Goal: Information Seeking & Learning: Find specific fact

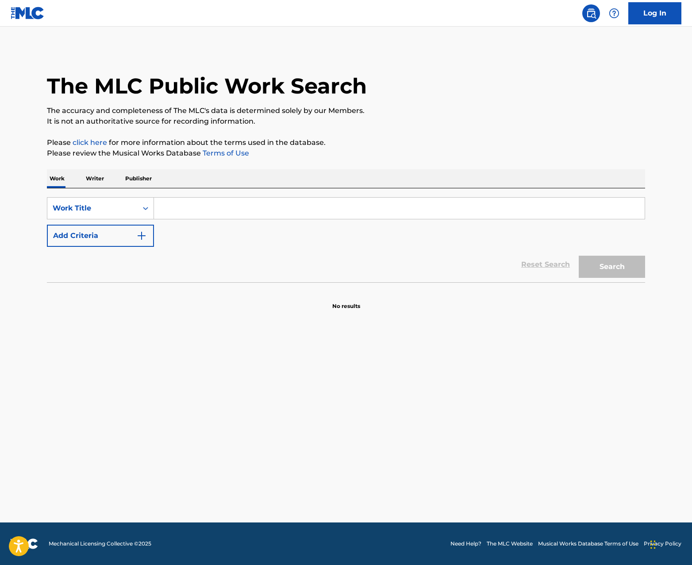
click at [85, 179] on p "Writer" at bounding box center [94, 178] width 23 height 19
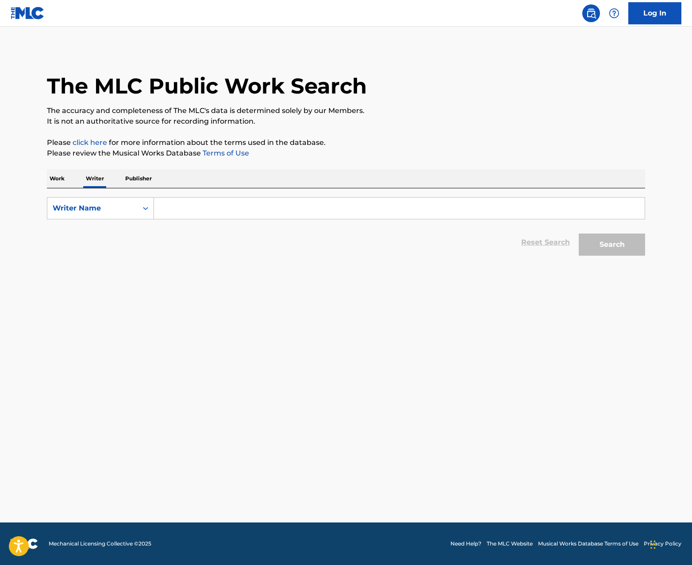
click at [185, 208] on input "Search Form" at bounding box center [399, 207] width 491 height 21
paste input "[PERSON_NAME]"
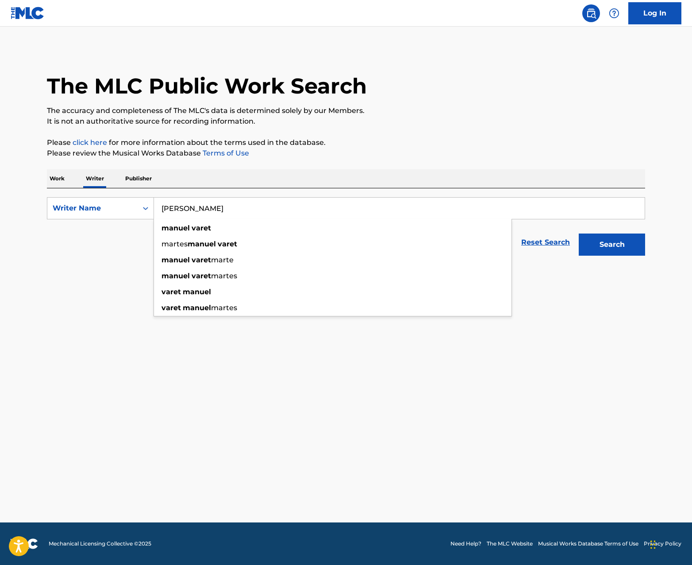
type input "[PERSON_NAME]"
click at [615, 240] on button "Search" at bounding box center [612, 244] width 66 height 22
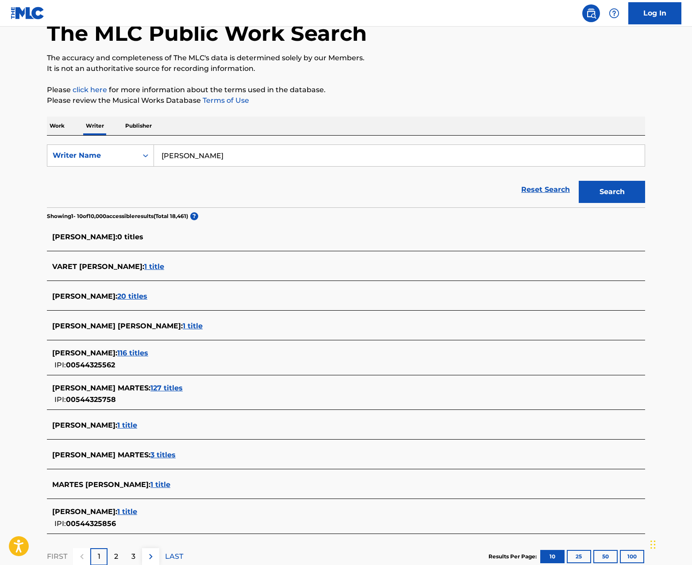
scroll to position [55, 0]
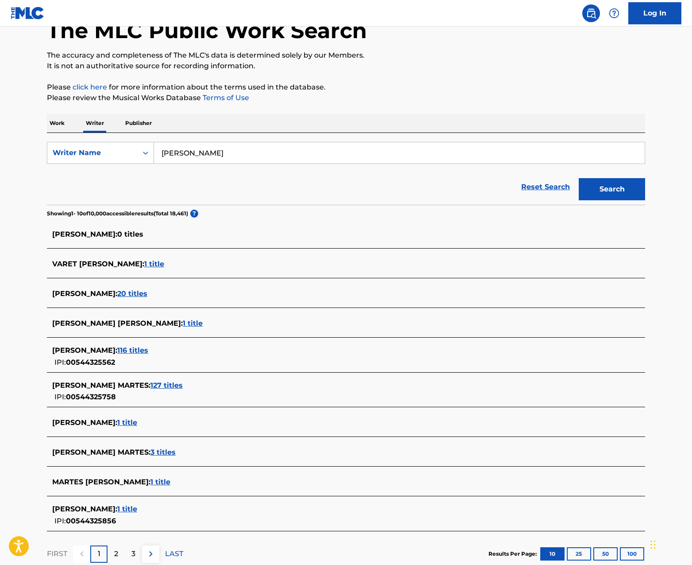
click at [164, 263] on span "1 title" at bounding box center [154, 263] width 20 height 8
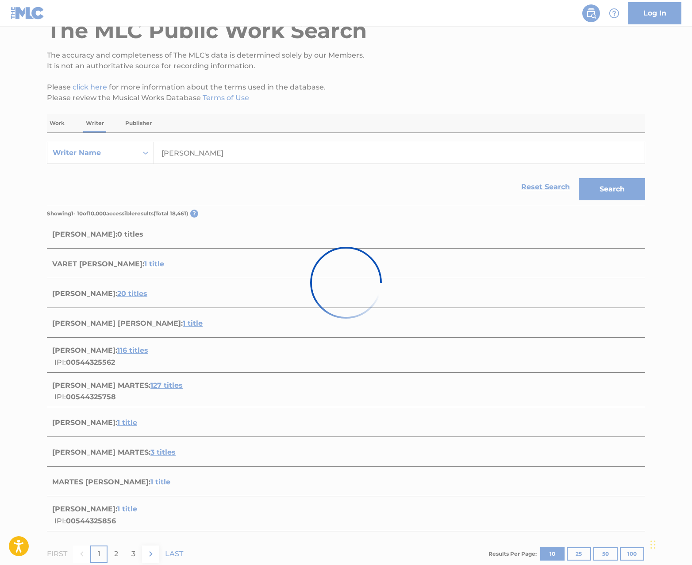
scroll to position [0, 0]
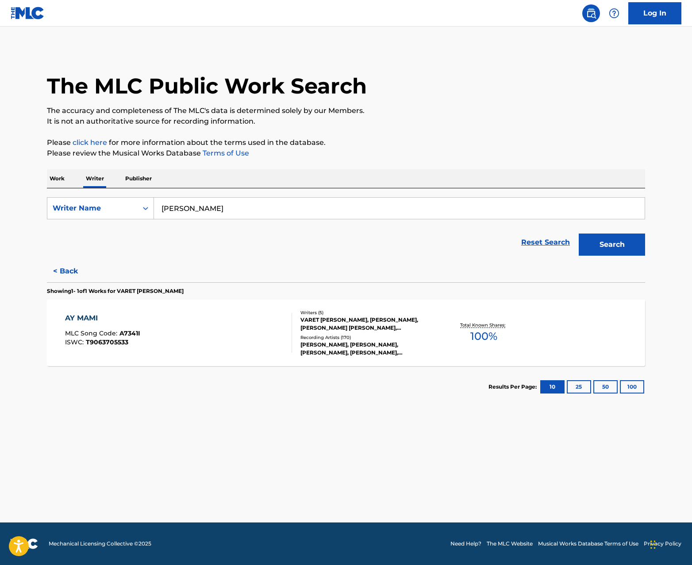
click at [436, 330] on div "Total Known Shares: 100 %" at bounding box center [484, 332] width 100 height 27
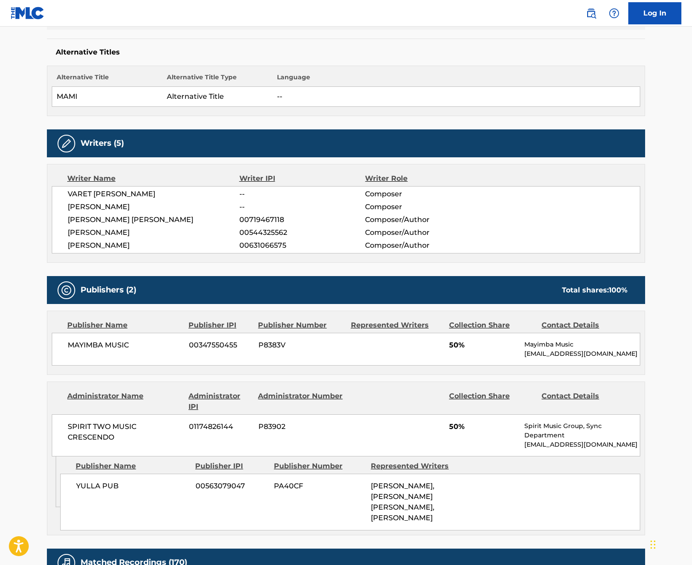
scroll to position [223, 0]
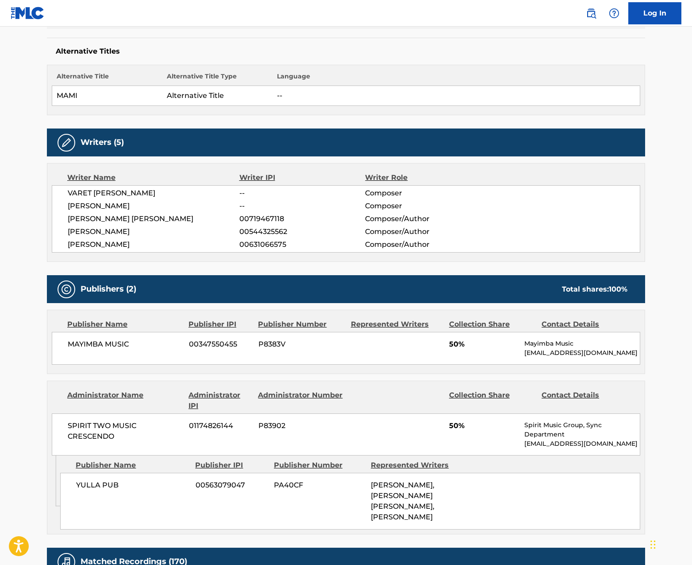
click at [470, 341] on span "50%" at bounding box center [483, 344] width 69 height 11
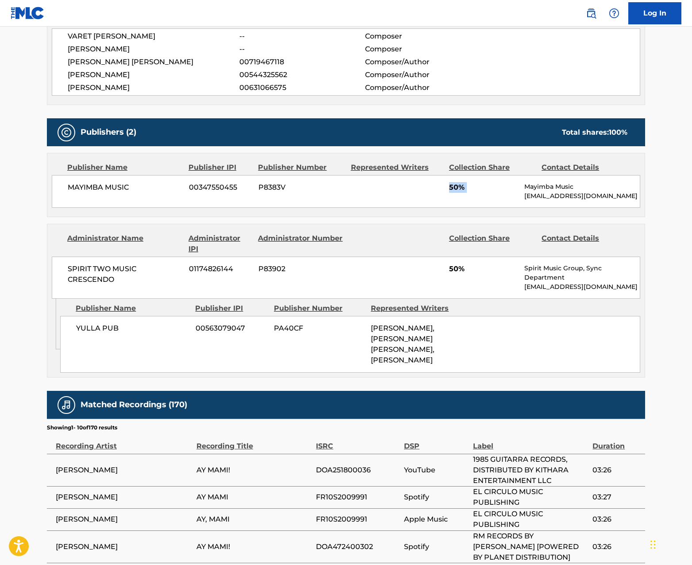
scroll to position [0, 0]
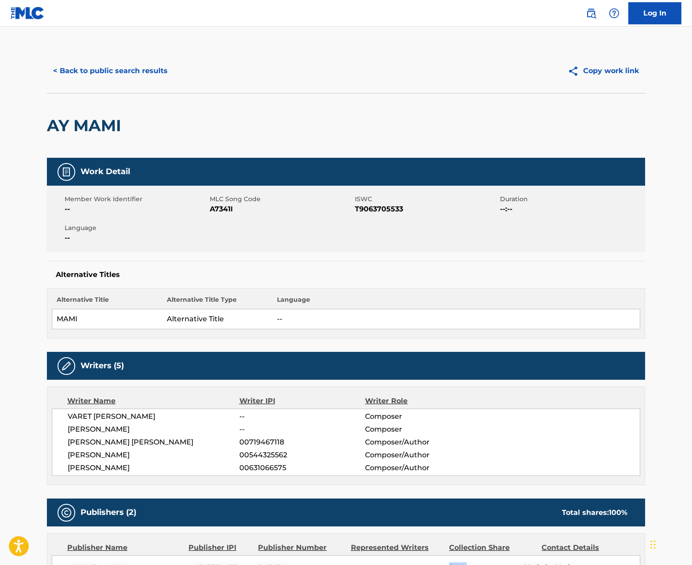
click at [76, 73] on button "< Back to public search results" at bounding box center [110, 71] width 127 height 22
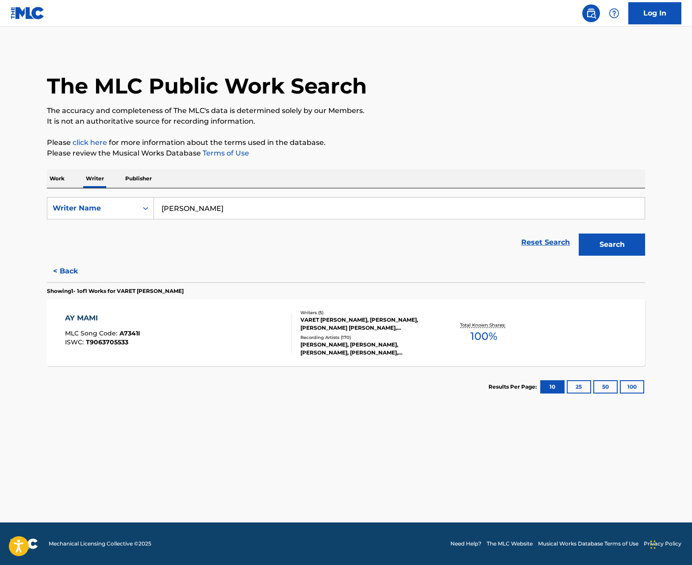
click at [69, 272] on button "< Back" at bounding box center [73, 271] width 53 height 22
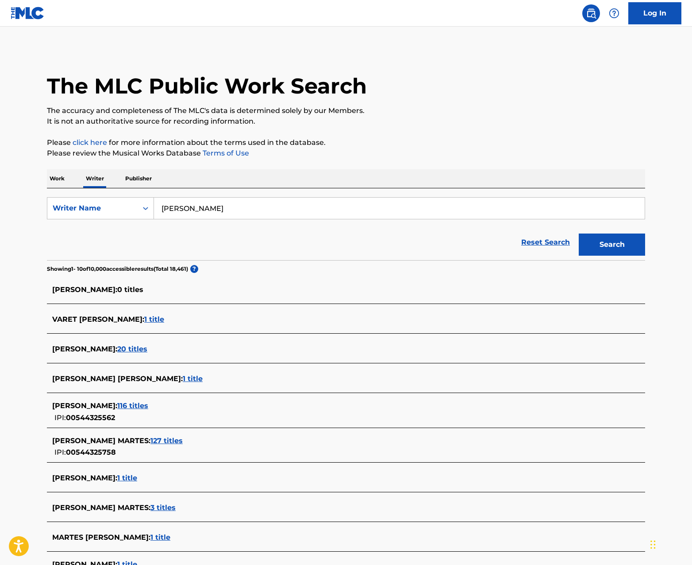
scroll to position [114, 0]
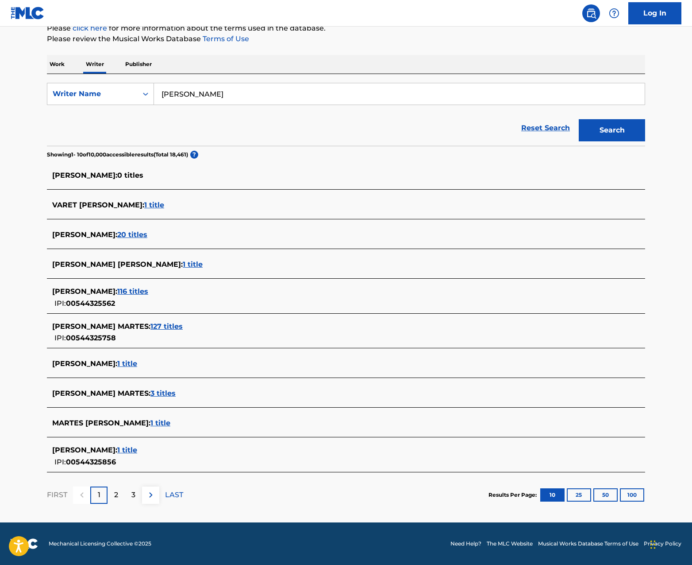
click at [130, 231] on span "20 titles" at bounding box center [132, 234] width 30 height 8
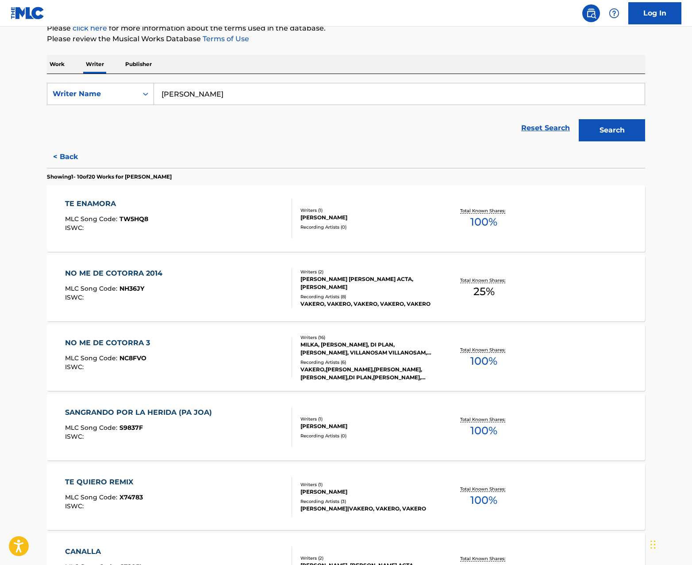
click at [395, 231] on div "TE ENAMORA MLC Song Code : TW5HQ8 ISWC : Writers ( 1 ) [PERSON_NAME] Recording …" at bounding box center [346, 218] width 599 height 66
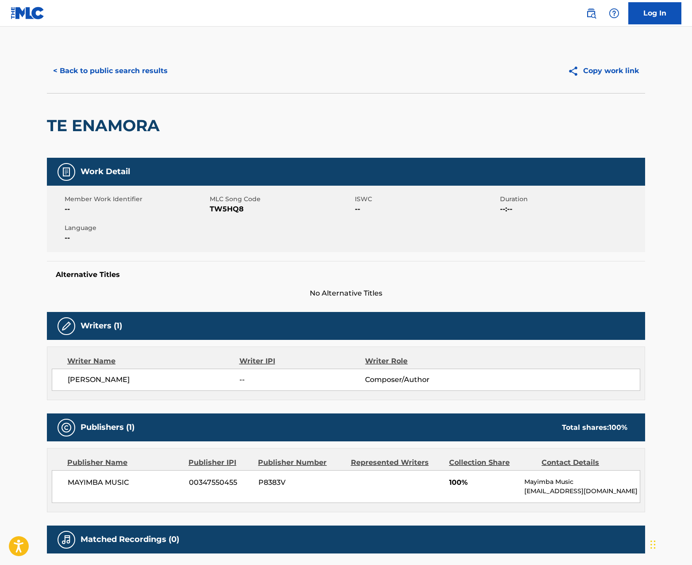
click at [97, 72] on button "< Back to public search results" at bounding box center [110, 71] width 127 height 22
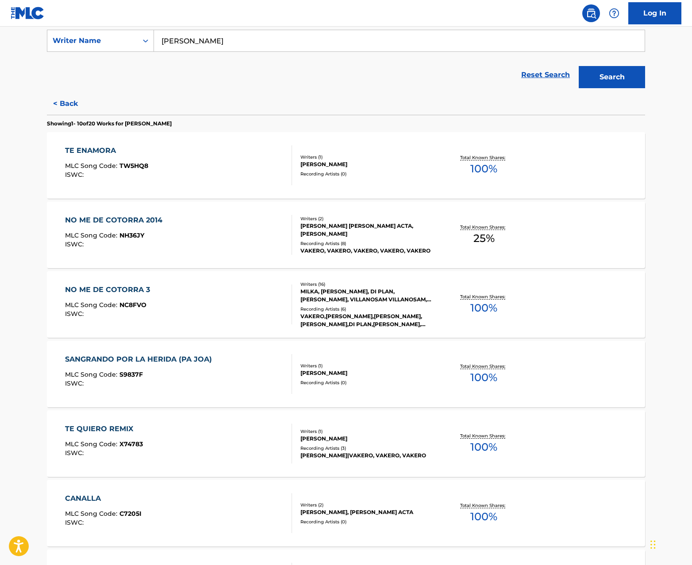
scroll to position [172, 0]
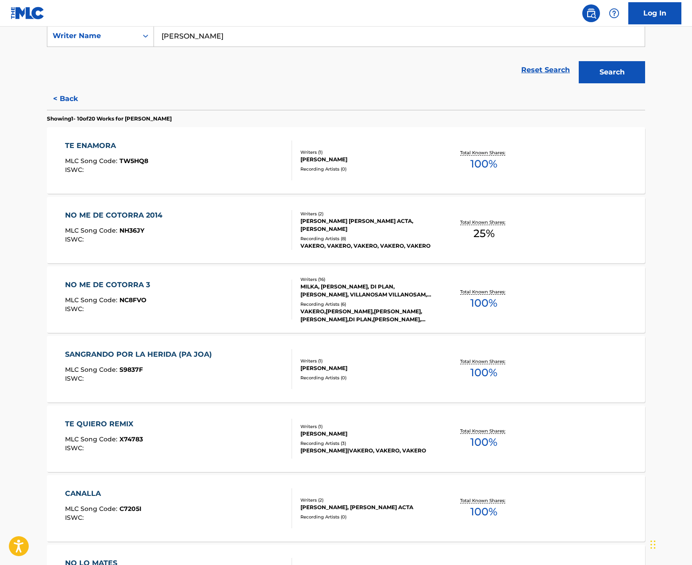
click at [369, 289] on div "MILKA, [PERSON_NAME], DI PLAN, [PERSON_NAME], VILLANOSAM VILLANOSAM, [PERSON_NA…" at bounding box center [368, 290] width 134 height 16
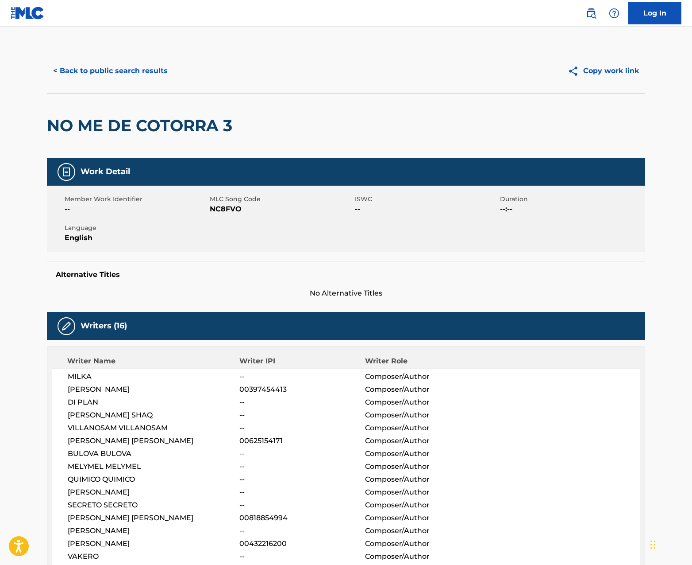
click at [115, 77] on button "< Back to public search results" at bounding box center [110, 71] width 127 height 22
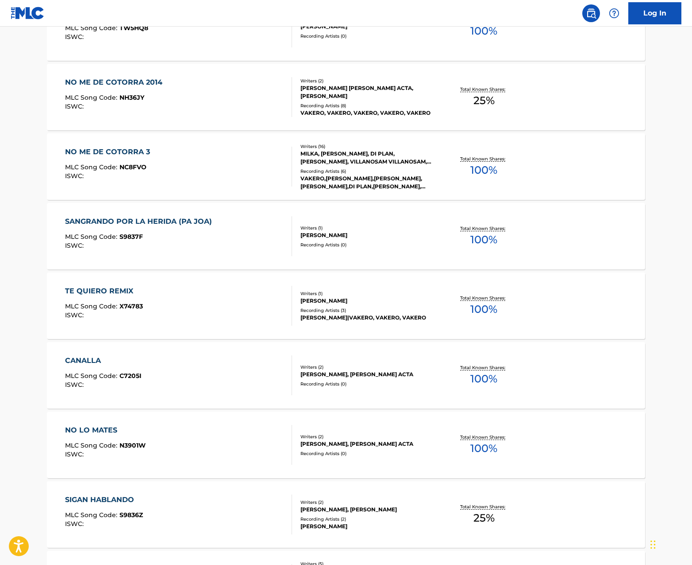
scroll to position [307, 0]
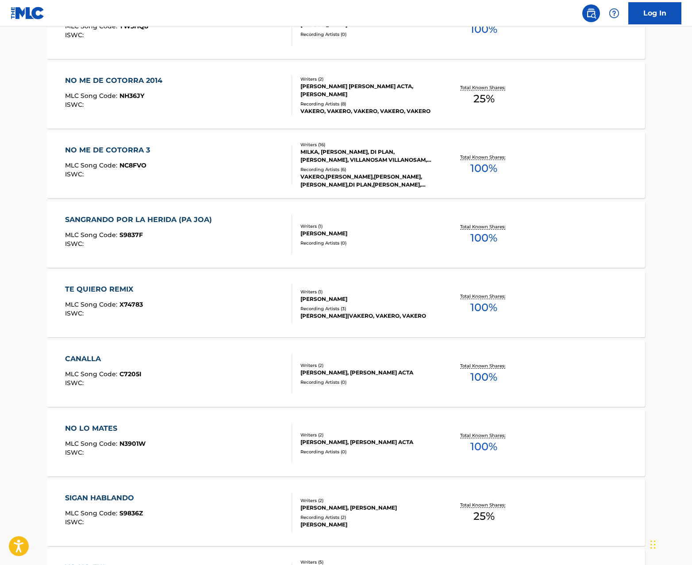
click at [374, 316] on div "[PERSON_NAME]|VAKERO, VAKERO, VAKERO" at bounding box center [368, 316] width 134 height 8
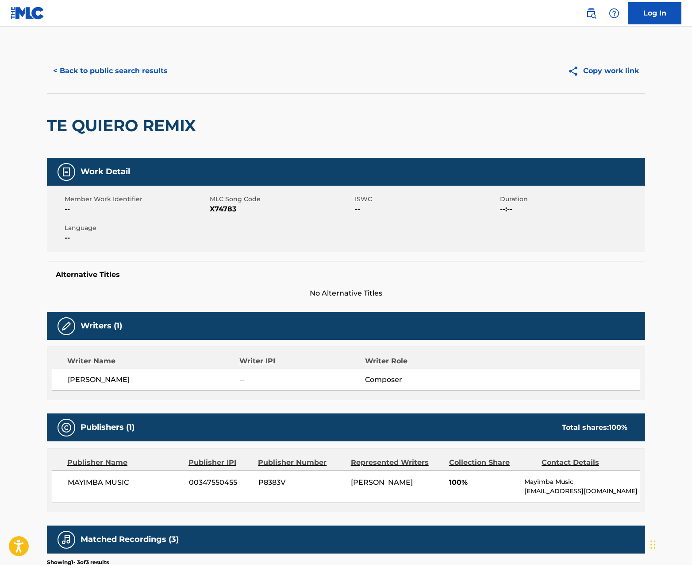
click at [102, 67] on button "< Back to public search results" at bounding box center [110, 71] width 127 height 22
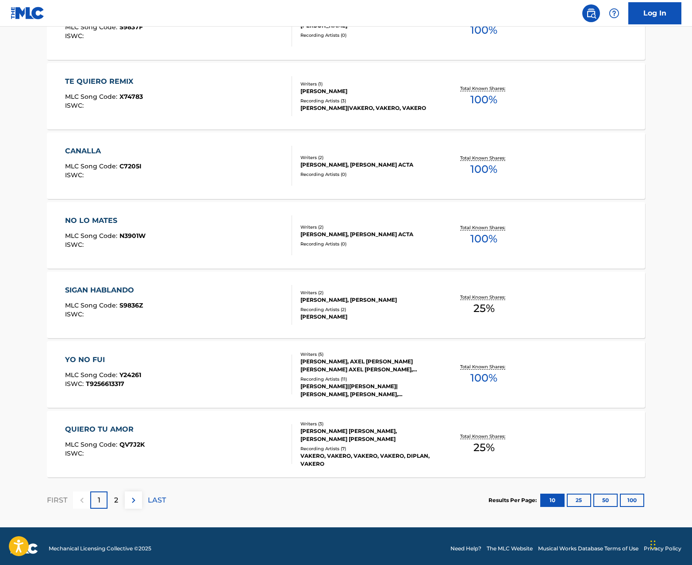
scroll to position [519, 0]
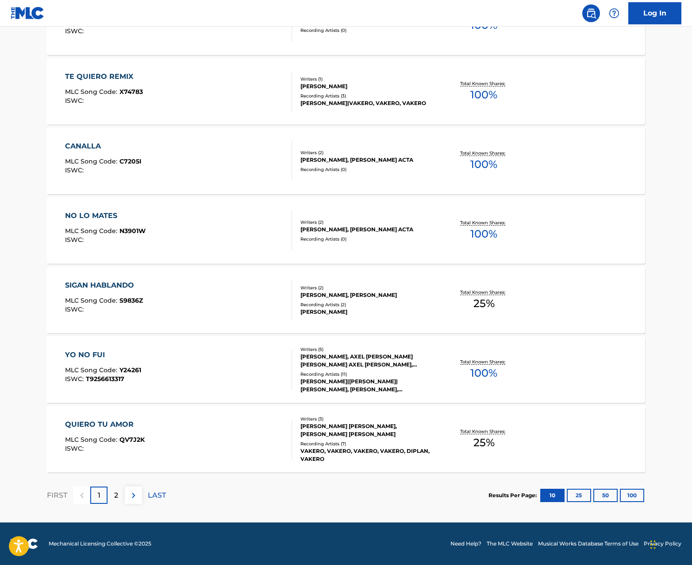
click at [362, 375] on div "Recording Artists ( 11 )" at bounding box center [368, 374] width 134 height 7
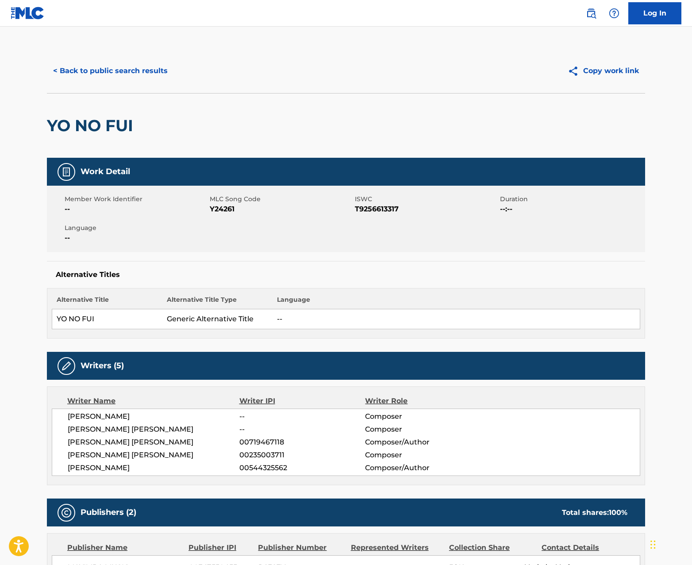
scroll to position [1, 0]
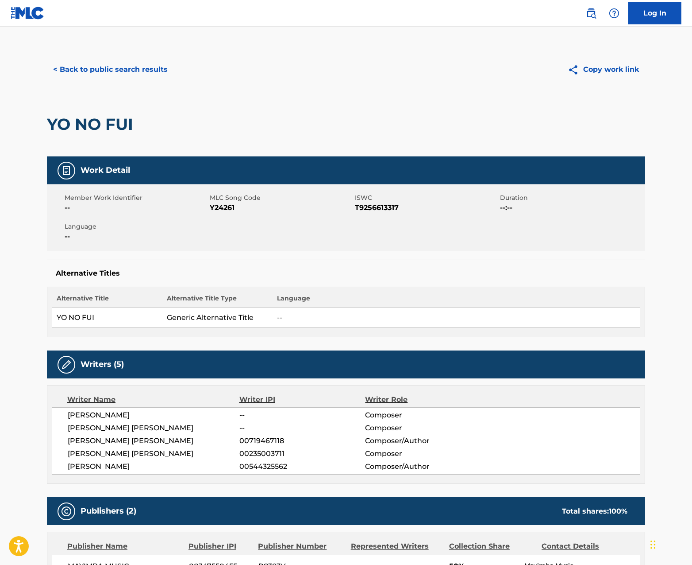
click at [92, 62] on button "< Back to public search results" at bounding box center [110, 69] width 127 height 22
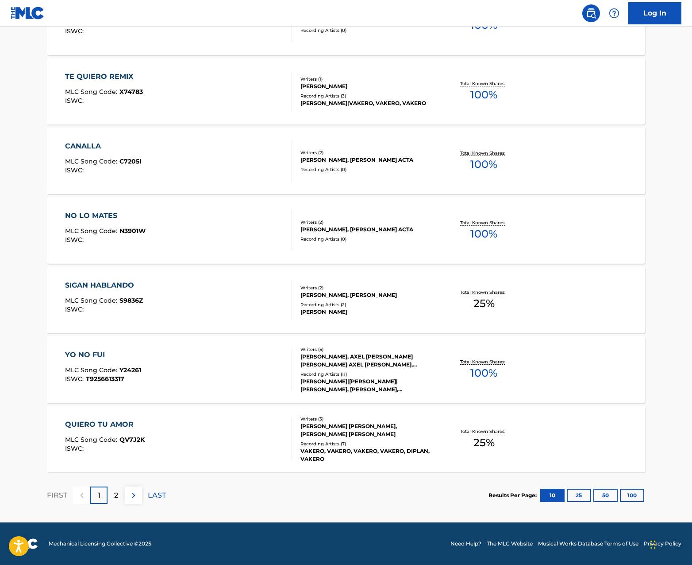
click at [114, 490] on p "2" at bounding box center [116, 495] width 4 height 11
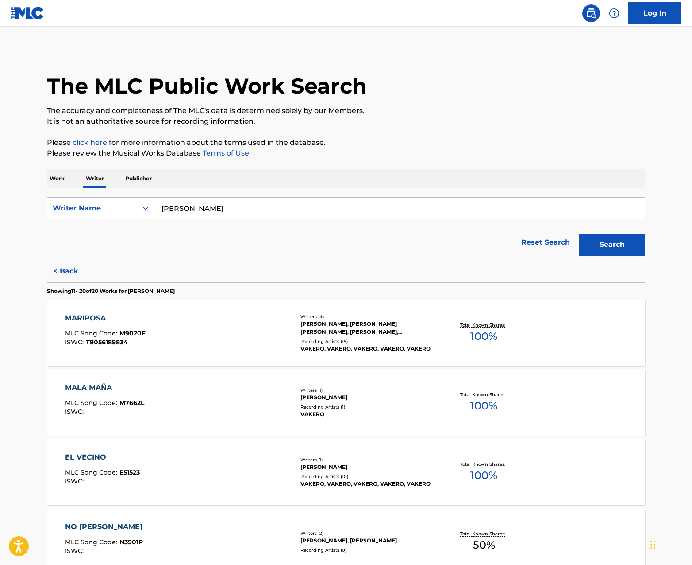
click at [349, 351] on div "VAKERO, VAKERO, VAKERO, VAKERO, VAKERO" at bounding box center [368, 348] width 134 height 8
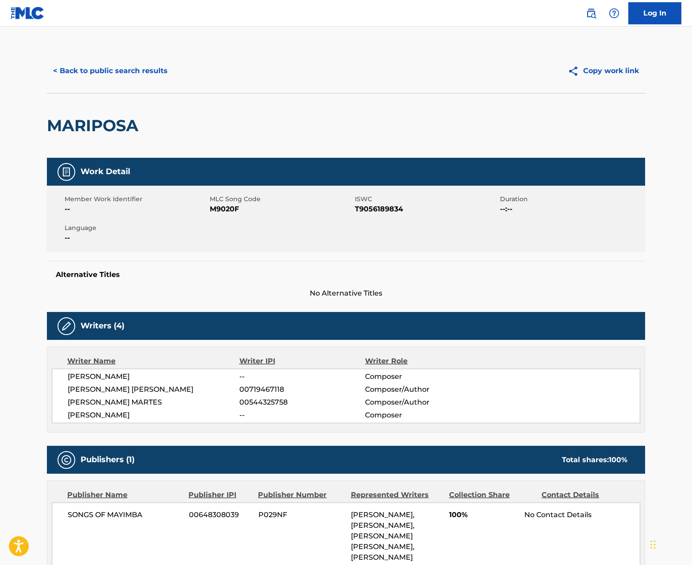
click at [115, 74] on button "< Back to public search results" at bounding box center [110, 71] width 127 height 22
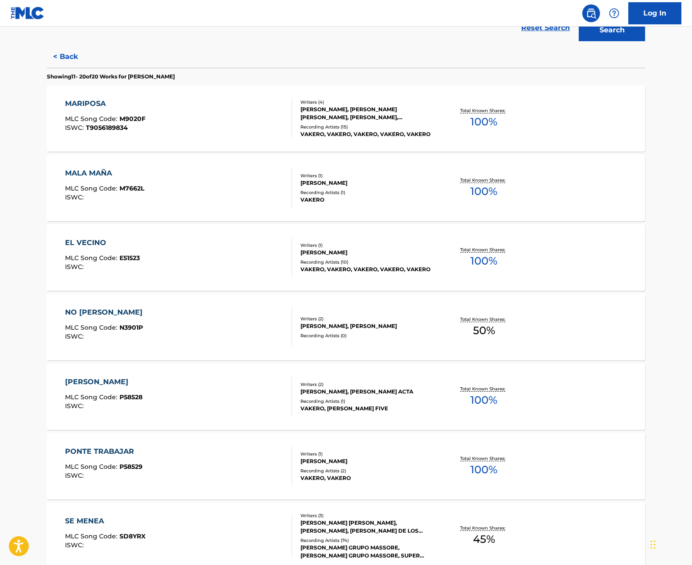
scroll to position [519, 0]
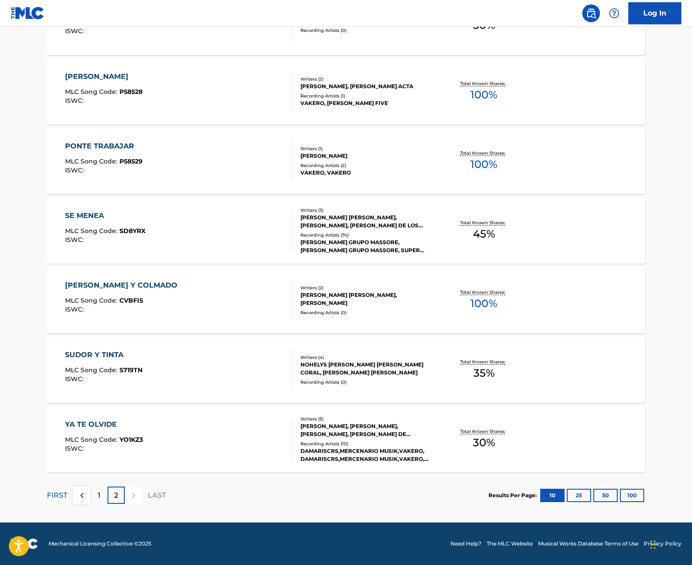
click at [633, 495] on button "100" at bounding box center [632, 494] width 24 height 13
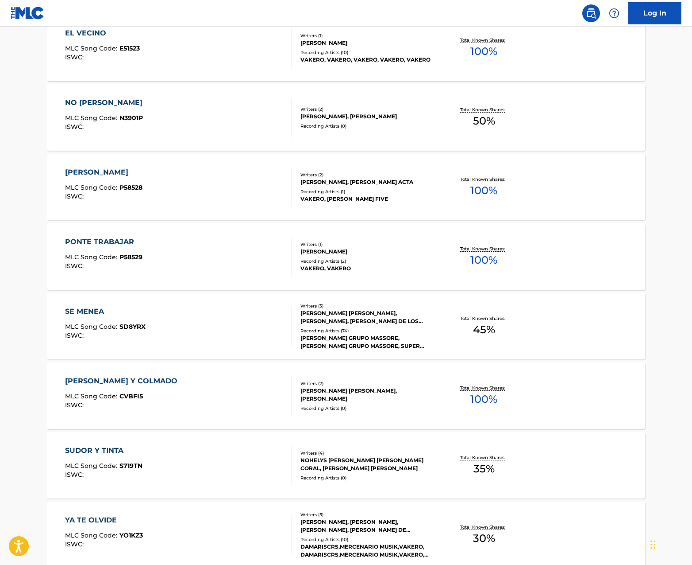
scroll to position [1104, 0]
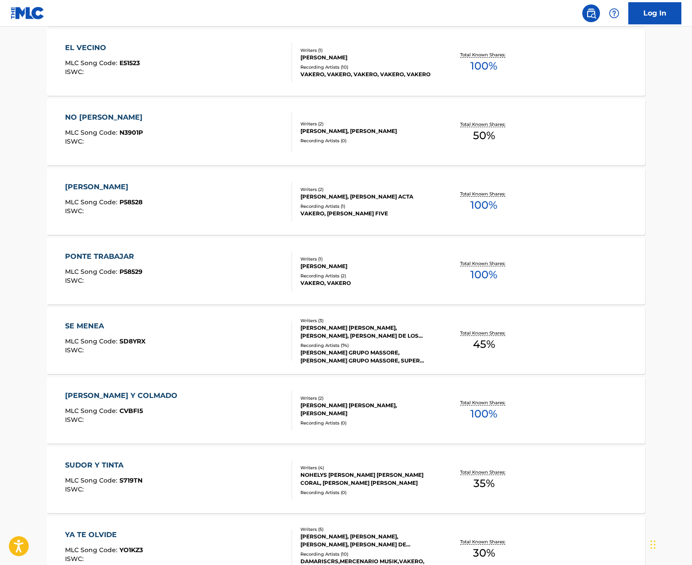
click at [341, 286] on div "VAKERO, VAKERO" at bounding box center [368, 283] width 134 height 8
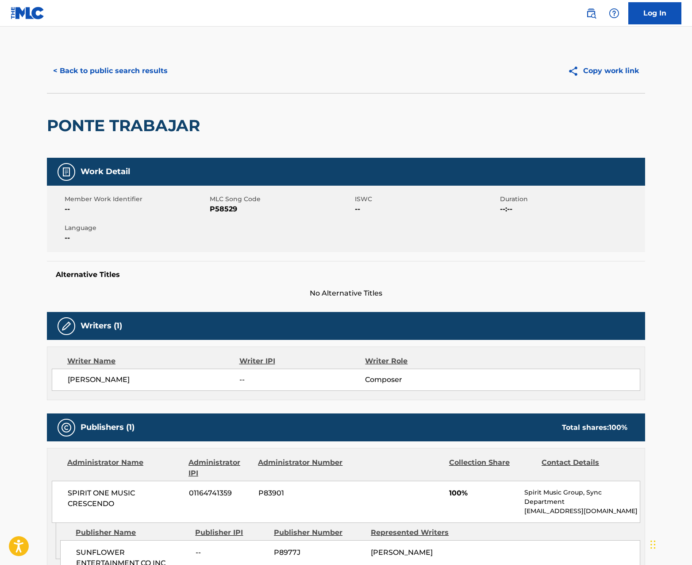
click at [106, 69] on button "< Back to public search results" at bounding box center [110, 71] width 127 height 22
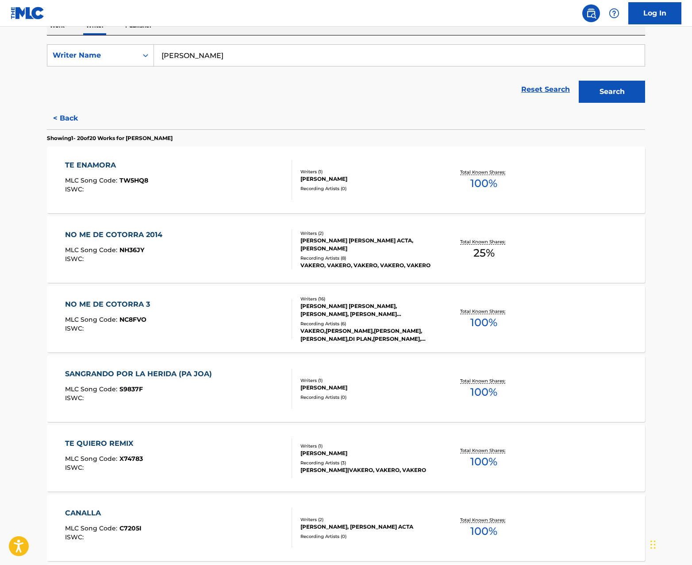
scroll to position [152, 0]
click at [384, 333] on div "VAKERO,[PERSON_NAME],[PERSON_NAME],[PERSON_NAME],DI PLAN,[PERSON_NAME],[PERSON_…" at bounding box center [368, 335] width 134 height 16
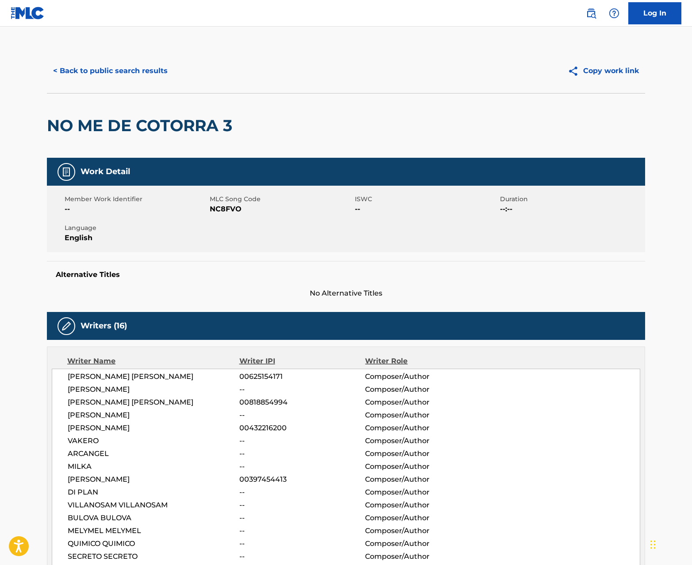
click at [83, 69] on button "< Back to public search results" at bounding box center [110, 71] width 127 height 22
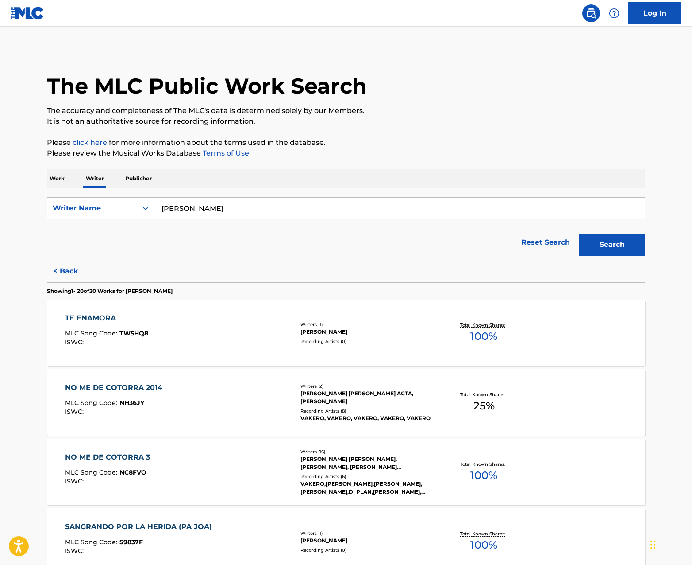
click at [70, 269] on button "< Back" at bounding box center [73, 271] width 53 height 22
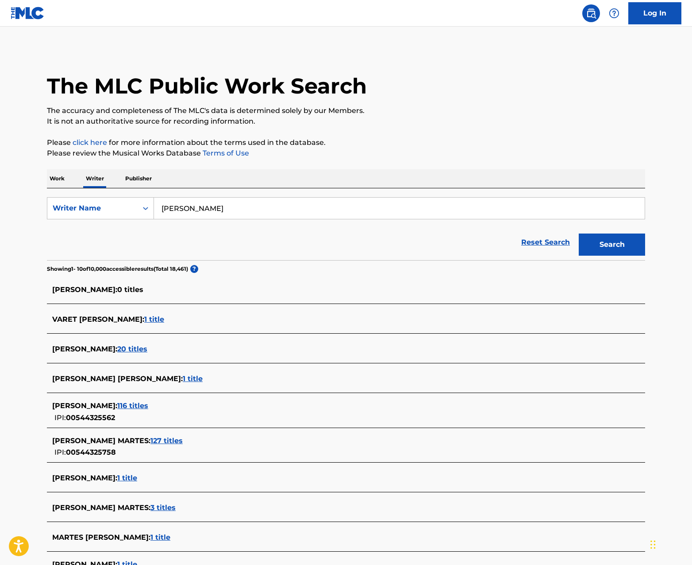
scroll to position [114, 0]
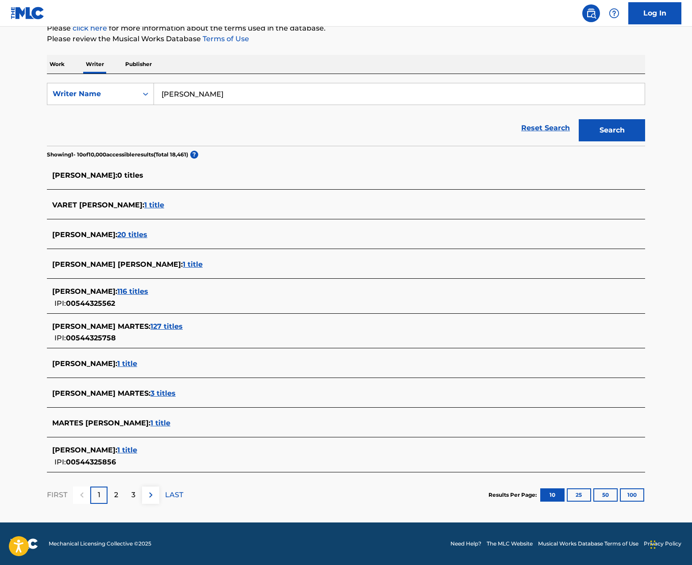
click at [168, 325] on span "127 titles" at bounding box center [167, 326] width 32 height 8
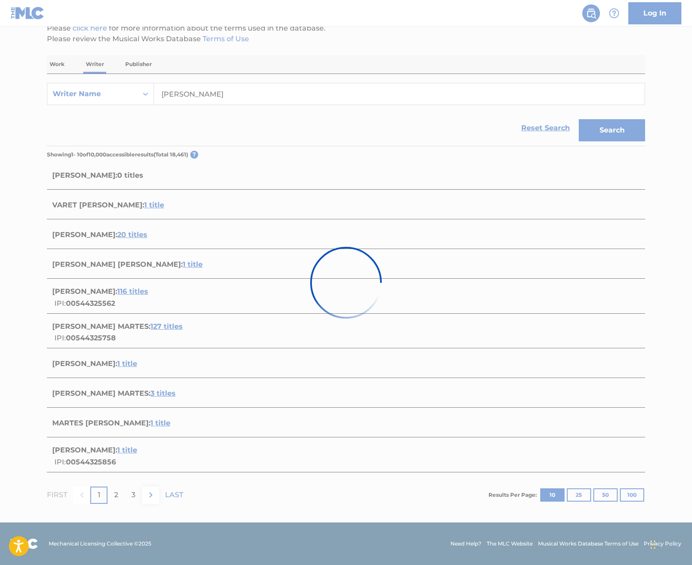
scroll to position [113, 0]
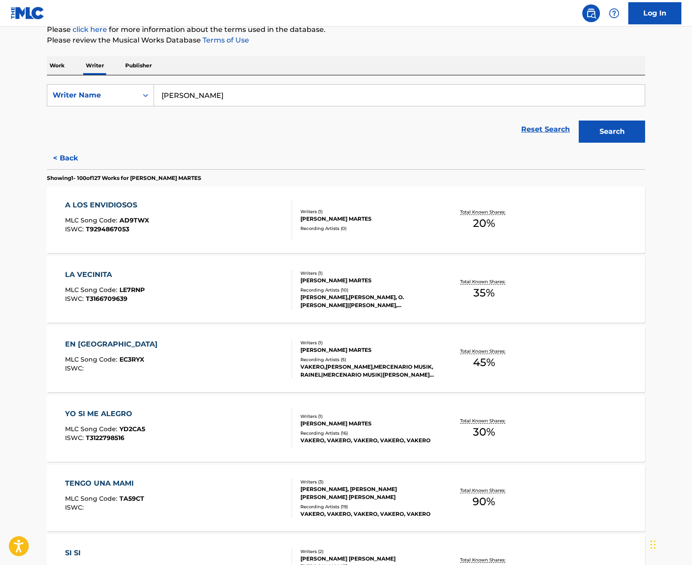
click at [410, 290] on div "Recording Artists ( 10 )" at bounding box center [368, 289] width 134 height 7
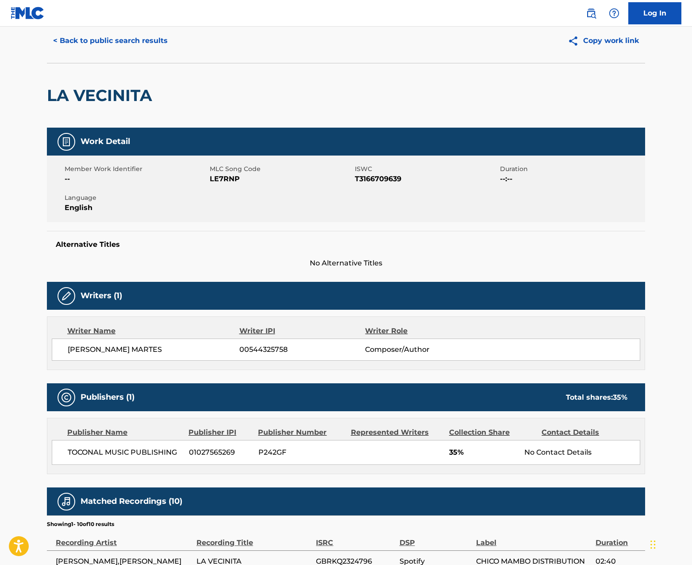
scroll to position [24, 0]
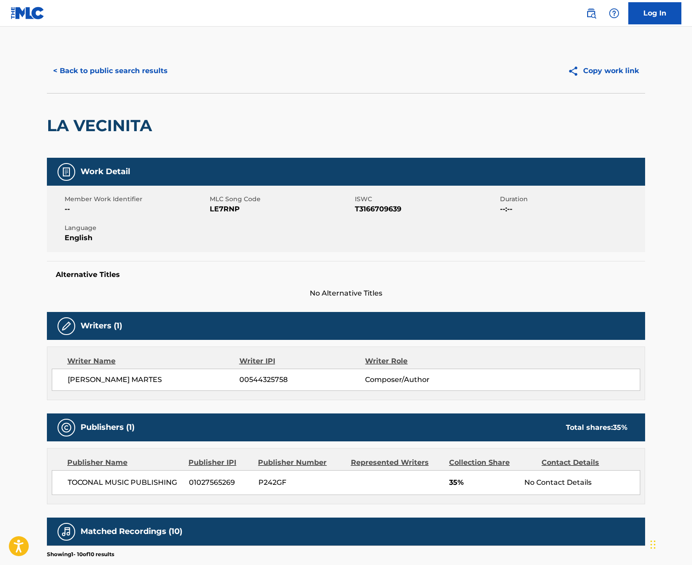
click at [124, 75] on button "< Back to public search results" at bounding box center [110, 71] width 127 height 22
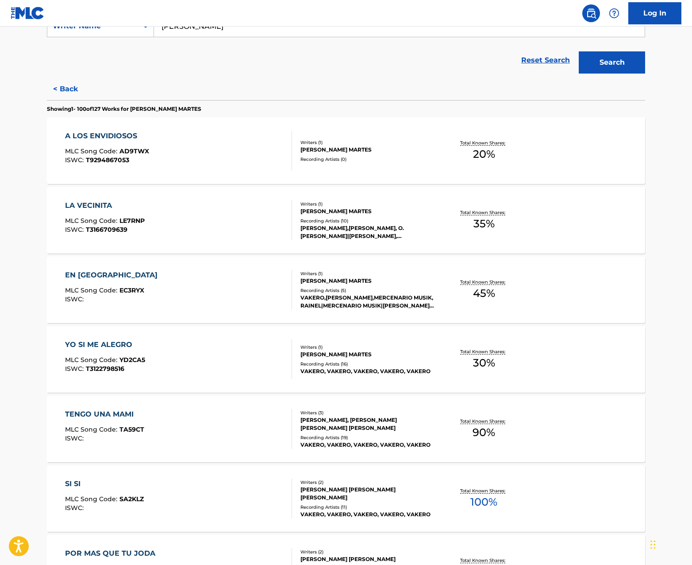
click at [364, 298] on div "VAKERO,[PERSON_NAME],MERCENARIO MUSIK, RAINEL|MERCENARIO MUSIK|[PERSON_NAME], […" at bounding box center [368, 302] width 134 height 16
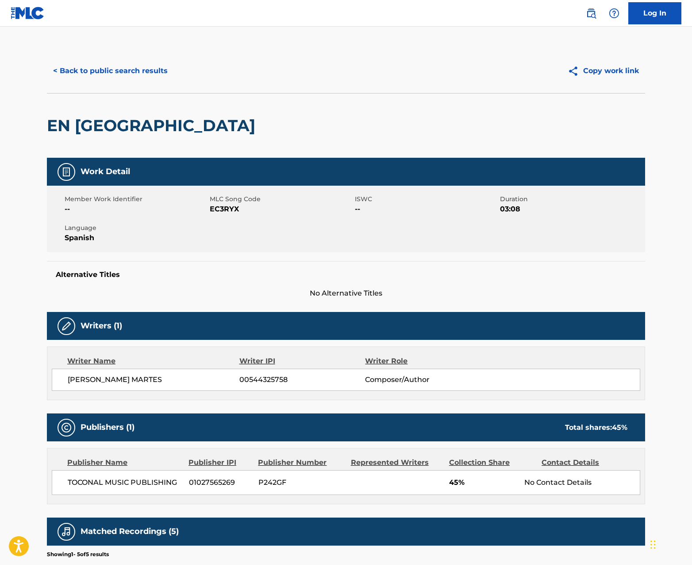
click at [93, 62] on button "< Back to public search results" at bounding box center [110, 71] width 127 height 22
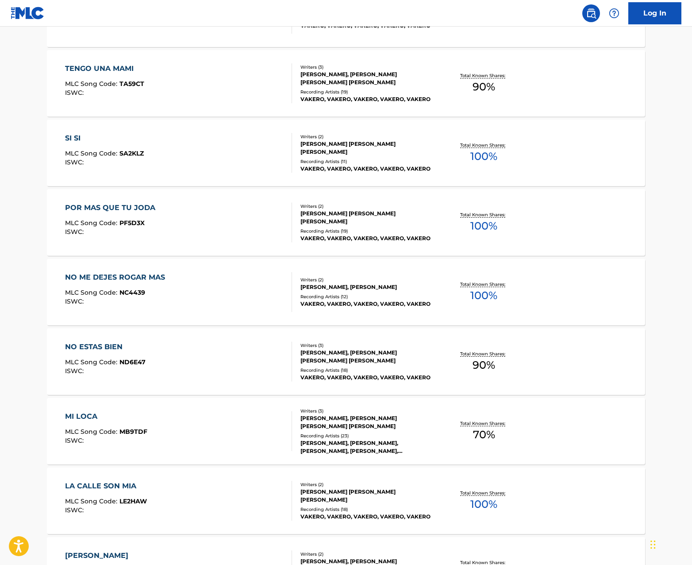
click at [352, 308] on div "VAKERO, VAKERO, VAKERO, VAKERO, VAKERO" at bounding box center [368, 304] width 134 height 8
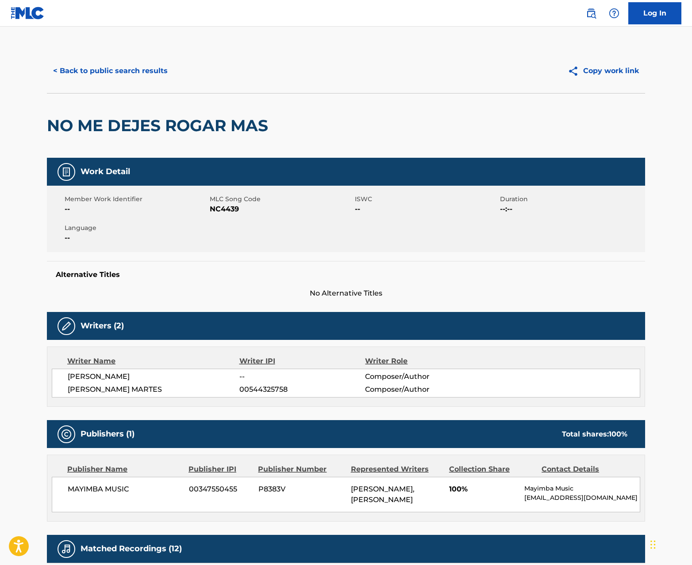
click at [94, 69] on button "< Back to public search results" at bounding box center [110, 71] width 127 height 22
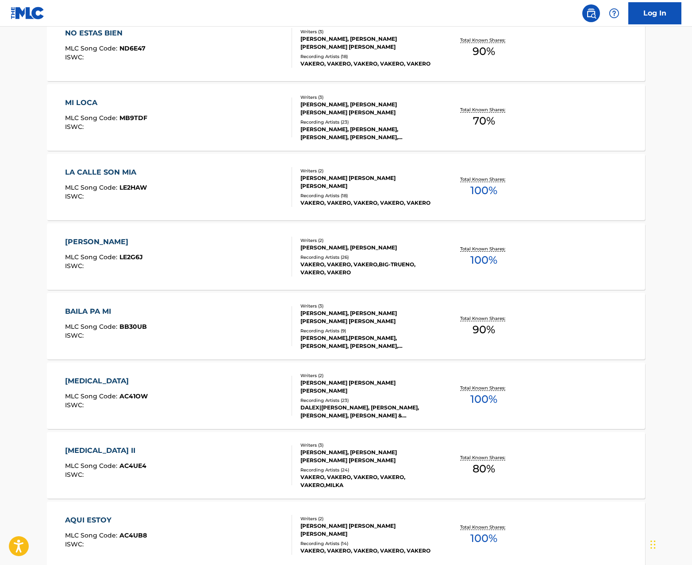
click at [371, 341] on div "[PERSON_NAME],[PERSON_NAME], [PERSON_NAME], [PERSON_NAME], [PERSON_NAME], [PERS…" at bounding box center [368, 342] width 134 height 16
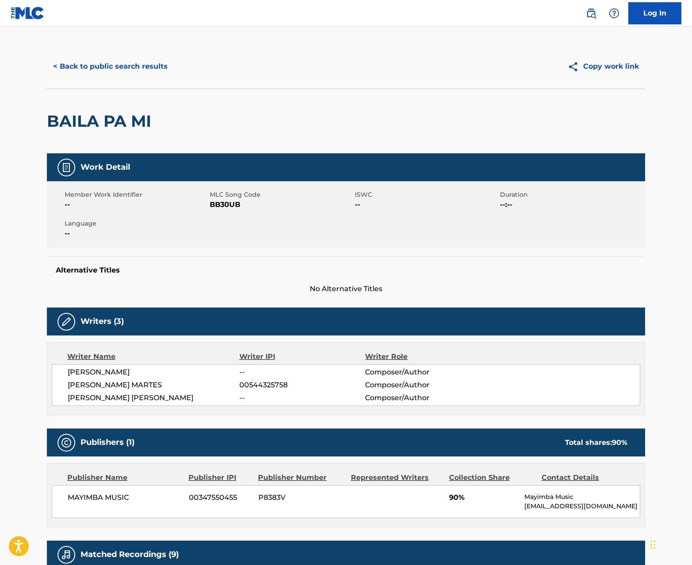
click at [95, 65] on button "< Back to public search results" at bounding box center [110, 66] width 127 height 22
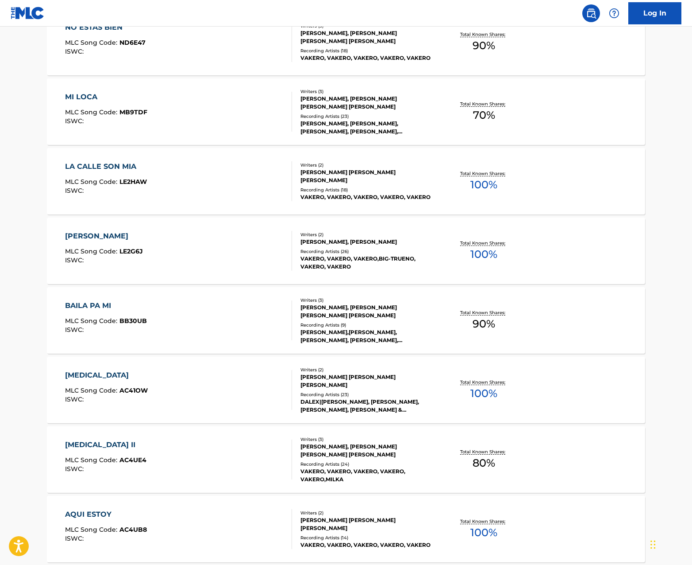
click at [374, 255] on div "Recording Artists ( 26 )" at bounding box center [368, 251] width 134 height 7
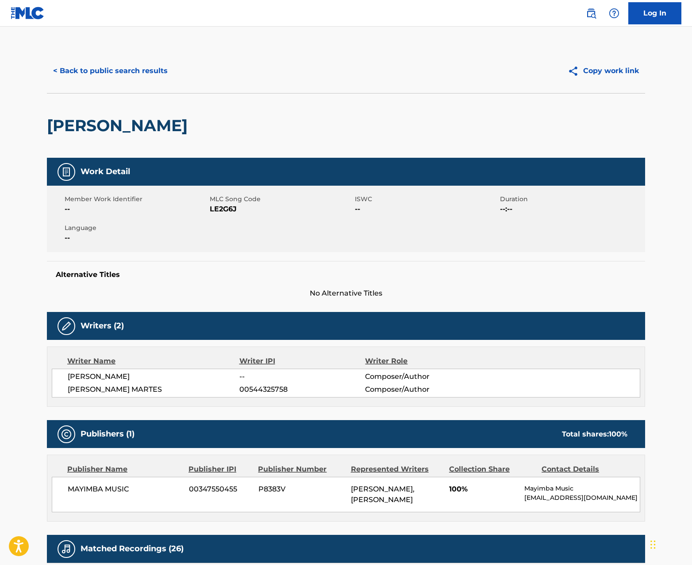
click at [84, 71] on button "< Back to public search results" at bounding box center [110, 71] width 127 height 22
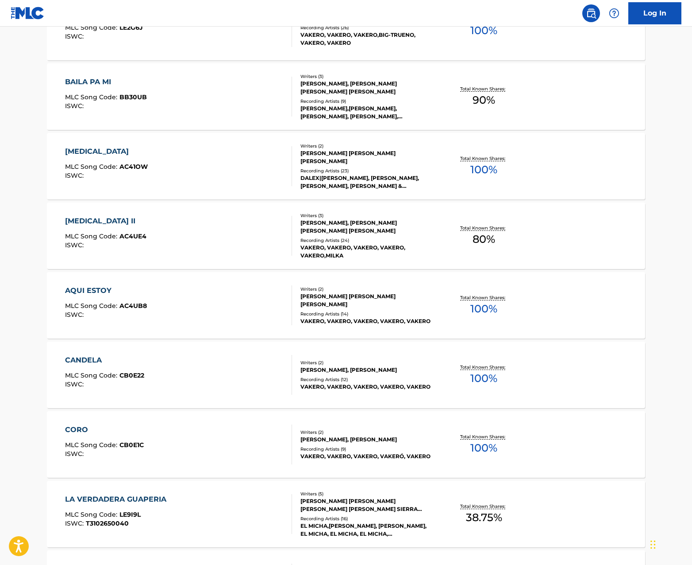
click at [341, 318] on div "VAKERO, VAKERO, VAKERO, VAKERO, VAKERO" at bounding box center [368, 321] width 134 height 8
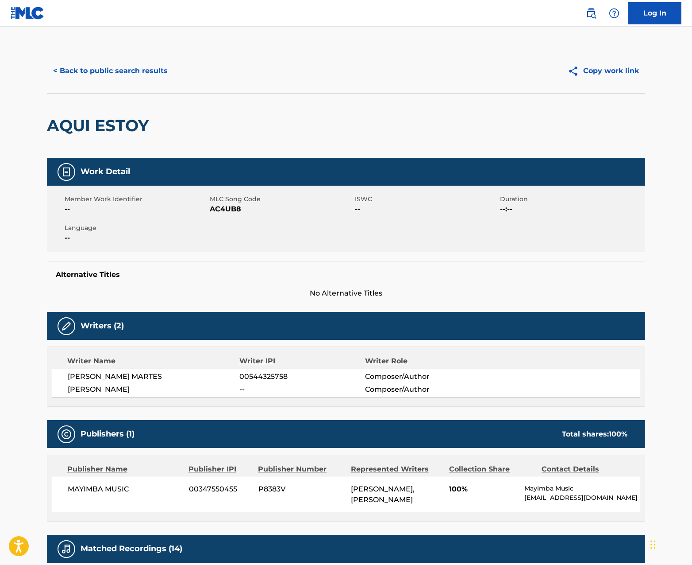
click at [91, 71] on button "< Back to public search results" at bounding box center [110, 71] width 127 height 22
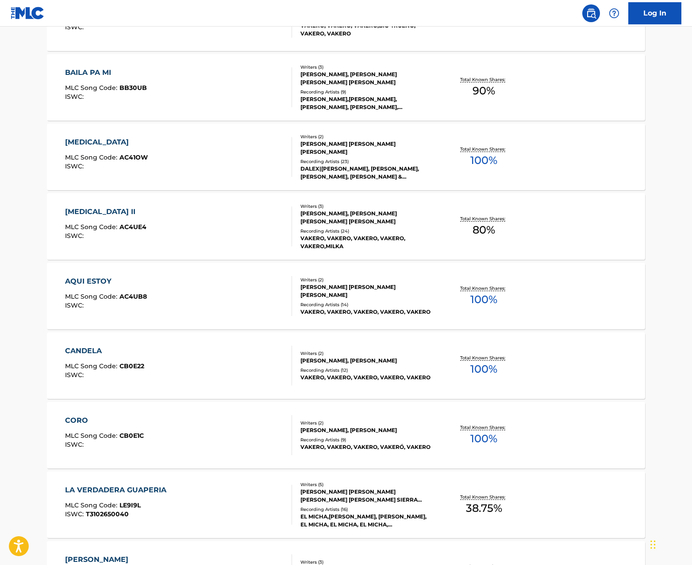
click at [368, 378] on div "VAKERO, VAKERO, VAKERO, VAKERO, VAKERO" at bounding box center [368, 377] width 134 height 8
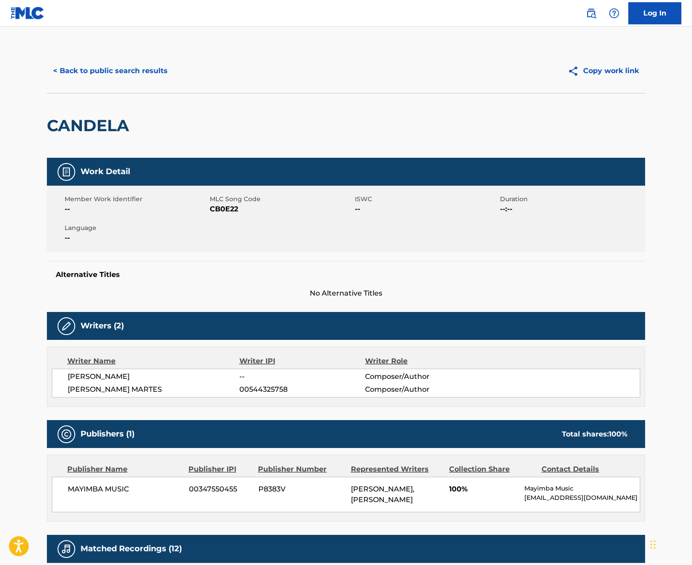
click at [93, 73] on button "< Back to public search results" at bounding box center [110, 71] width 127 height 22
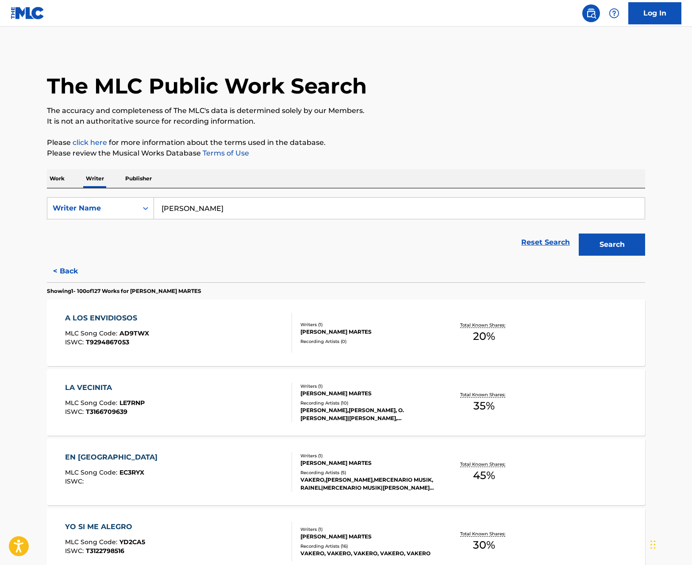
click at [259, 217] on input "[PERSON_NAME]" at bounding box center [399, 207] width 491 height 21
click at [285, 210] on input "[PERSON_NAME]" at bounding box center [399, 207] width 491 height 21
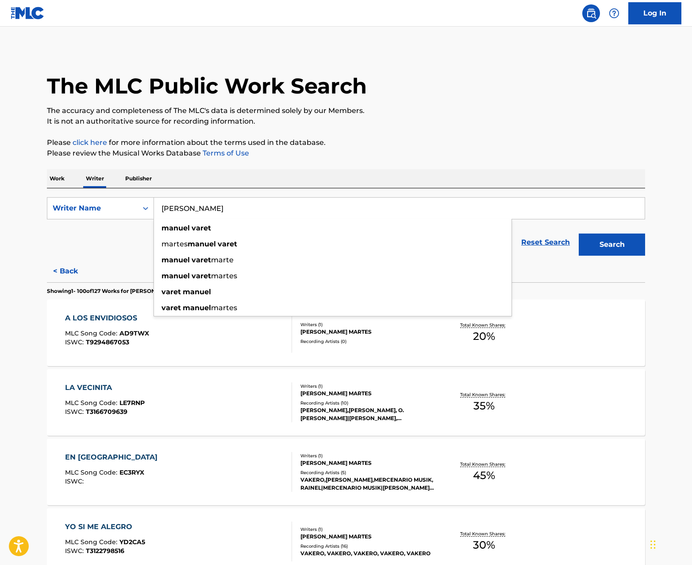
click at [285, 210] on input "[PERSON_NAME]" at bounding box center [399, 207] width 491 height 21
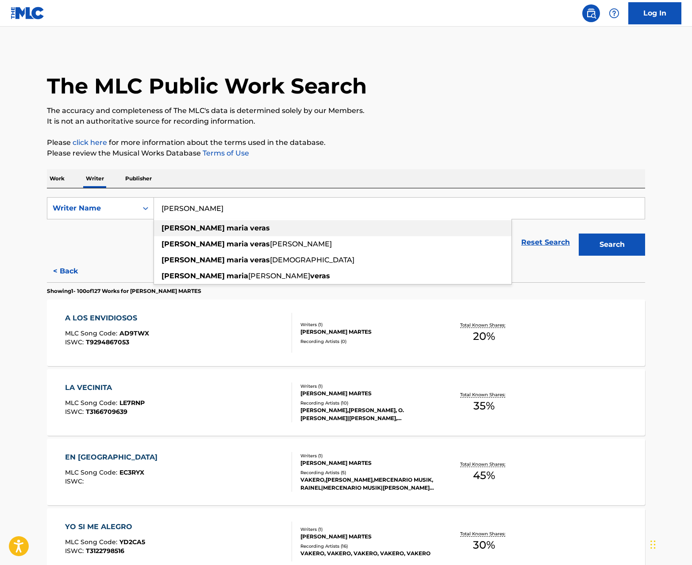
type input "[PERSON_NAME]"
click at [276, 221] on div "[PERSON_NAME]" at bounding box center [333, 228] width 358 height 16
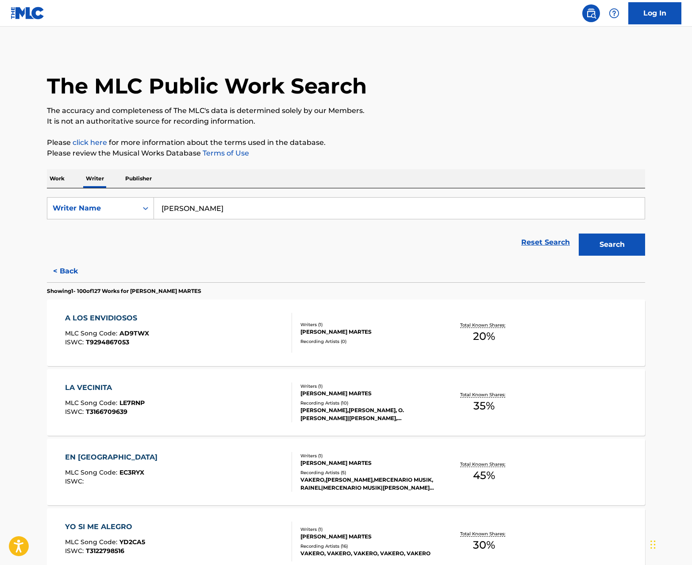
click at [619, 238] on button "Search" at bounding box center [612, 244] width 66 height 22
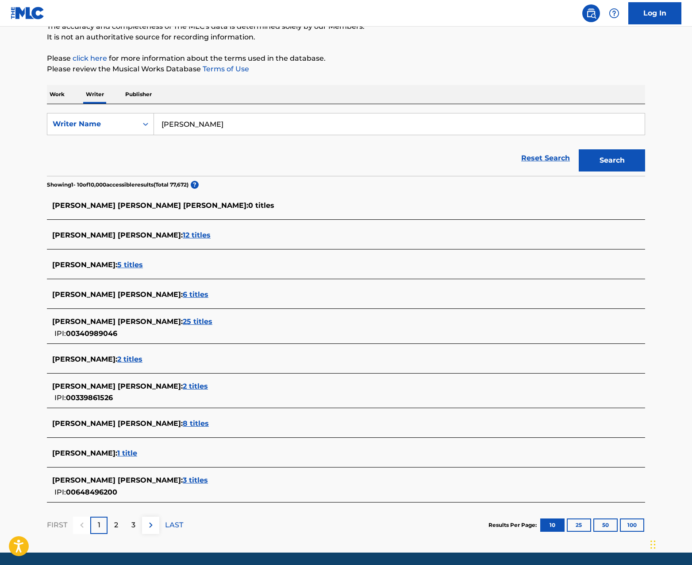
scroll to position [93, 0]
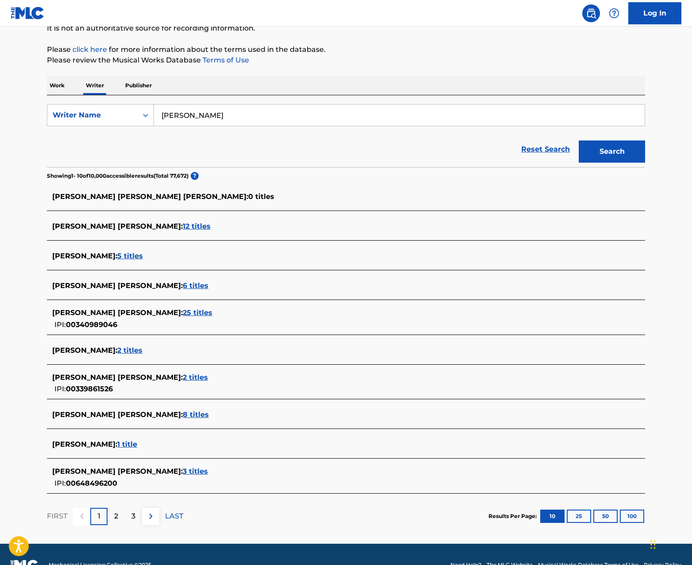
click at [183, 226] on span "12 titles" at bounding box center [197, 226] width 28 height 8
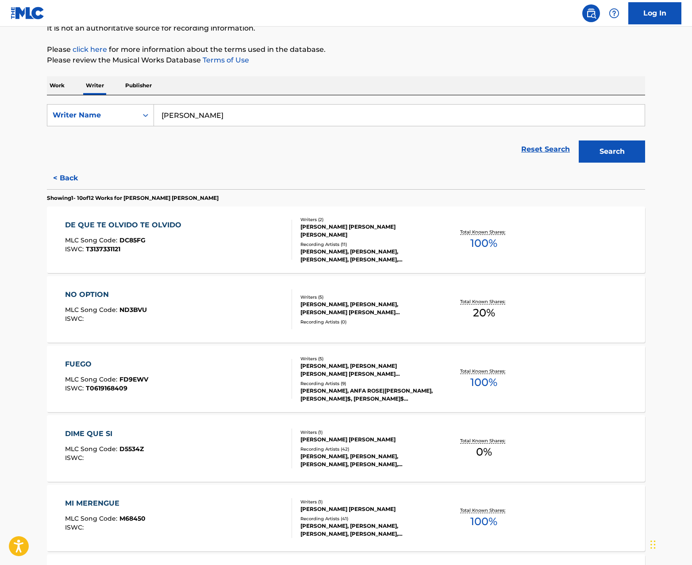
click at [433, 257] on div "[PERSON_NAME], [PERSON_NAME], [PERSON_NAME], [PERSON_NAME], [PERSON_NAME]" at bounding box center [368, 256] width 134 height 16
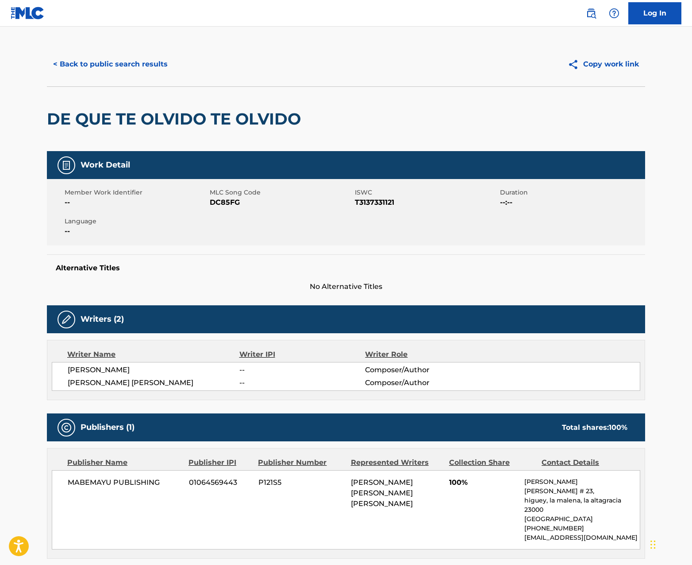
scroll to position [3, 0]
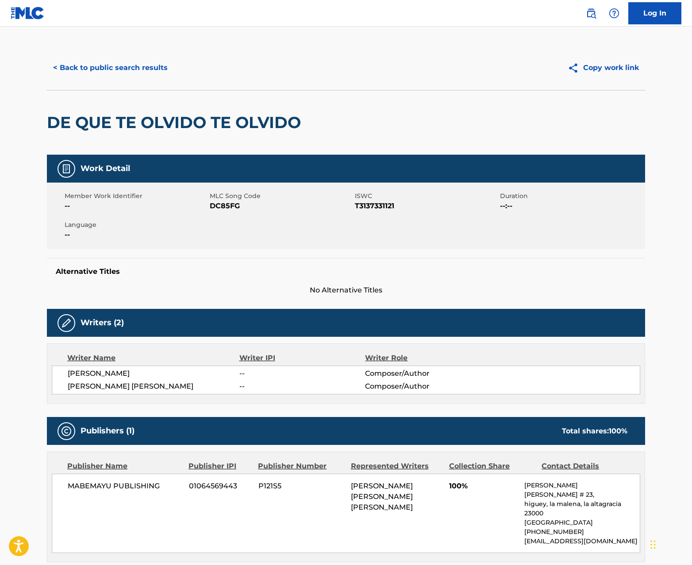
click at [94, 64] on button "< Back to public search results" at bounding box center [110, 68] width 127 height 22
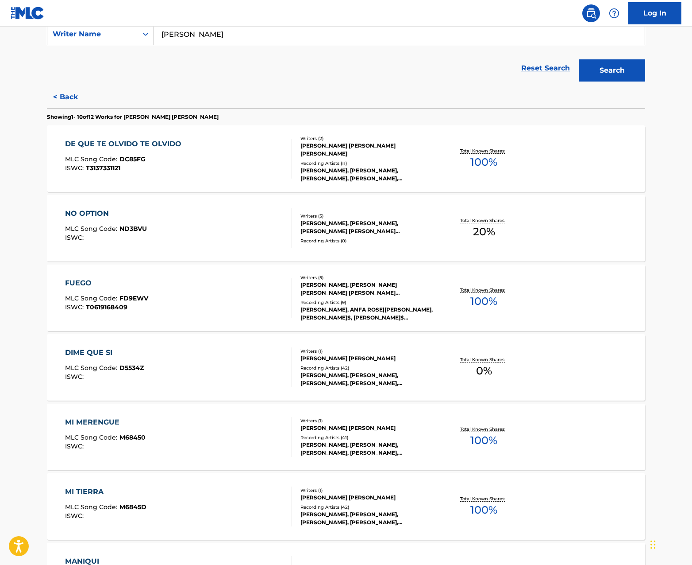
scroll to position [183, 0]
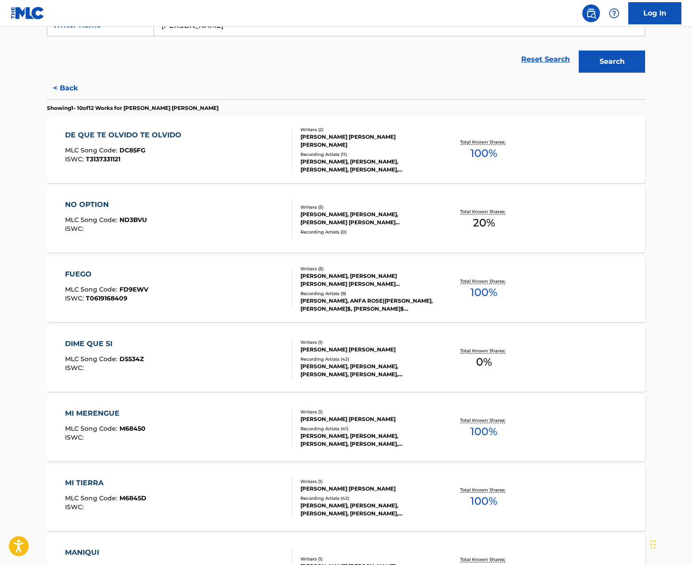
click at [313, 155] on div "Recording Artists ( 11 )" at bounding box center [368, 154] width 134 height 7
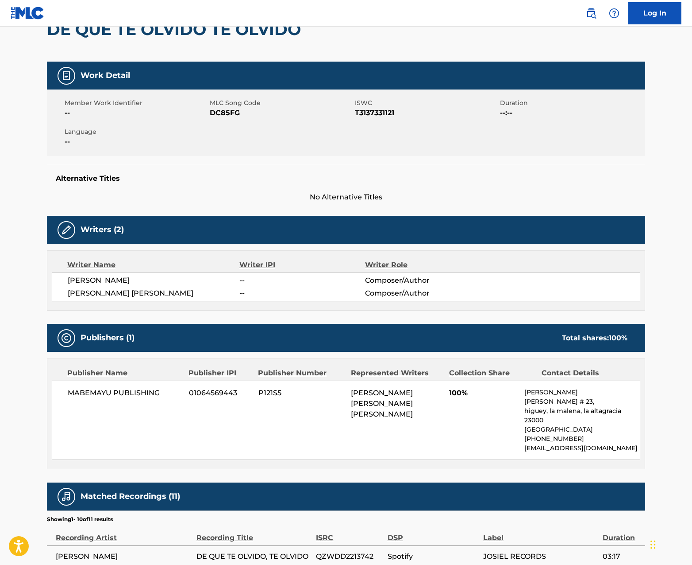
scroll to position [135, 0]
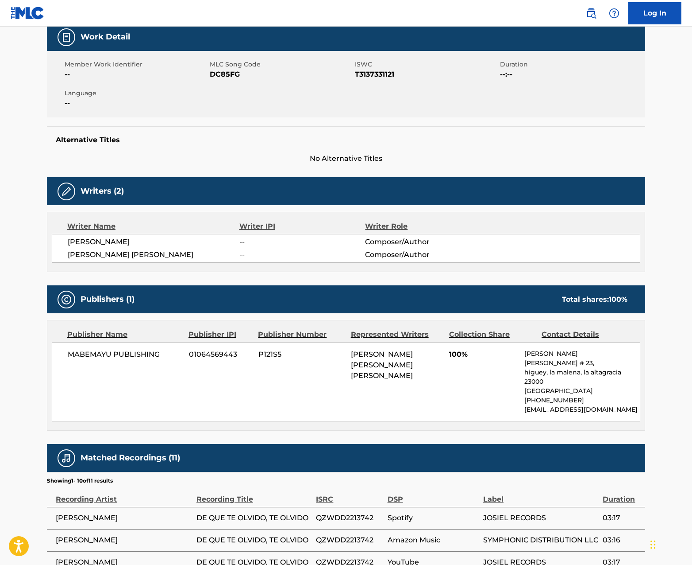
drag, startPoint x: 385, startPoint y: 364, endPoint x: 392, endPoint y: 368, distance: 8.1
click at [403, 379] on div "[PERSON_NAME] [PERSON_NAME] [PERSON_NAME]" at bounding box center [397, 365] width 92 height 32
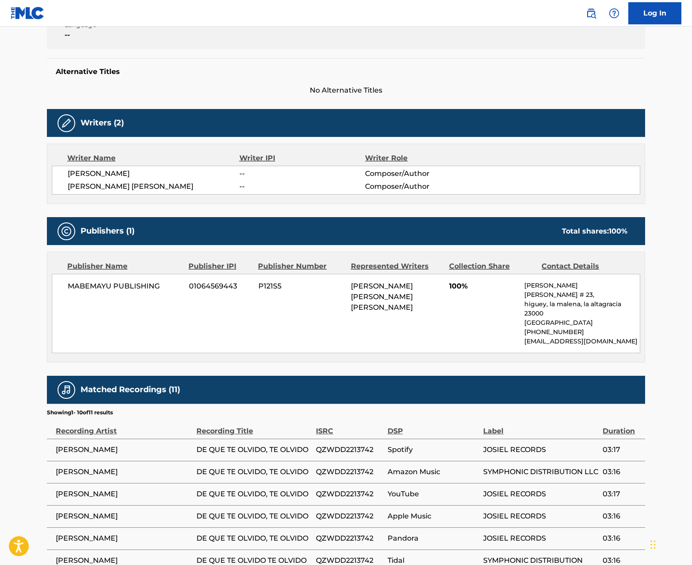
scroll to position [0, 0]
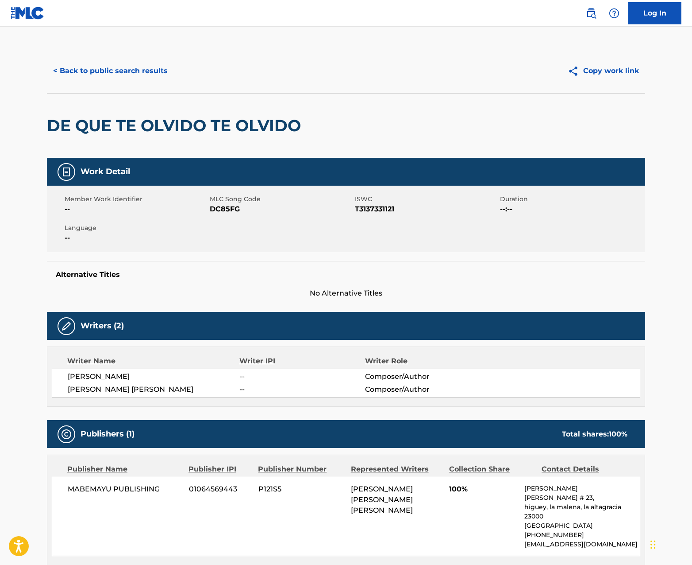
click at [89, 75] on button "< Back to public search results" at bounding box center [110, 71] width 127 height 22
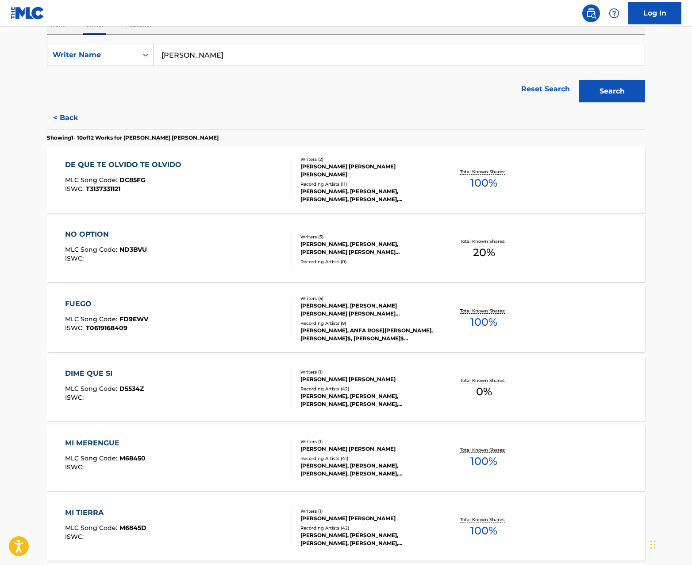
scroll to position [154, 0]
click at [316, 318] on div "Writers ( 5 ) [PERSON_NAME], [PERSON_NAME] [PERSON_NAME] [PERSON_NAME] [PERSON_…" at bounding box center [363, 317] width 142 height 47
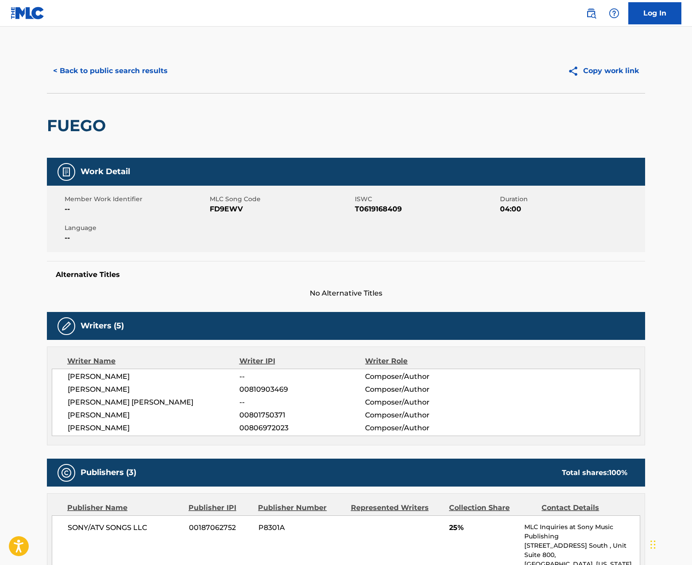
click at [104, 61] on button "< Back to public search results" at bounding box center [110, 71] width 127 height 22
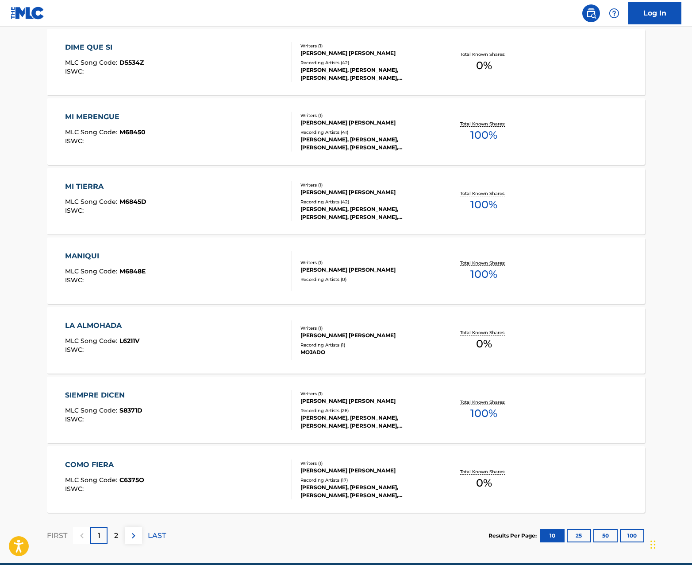
scroll to position [479, 0]
click at [344, 401] on div "[PERSON_NAME] [PERSON_NAME]" at bounding box center [368, 401] width 134 height 8
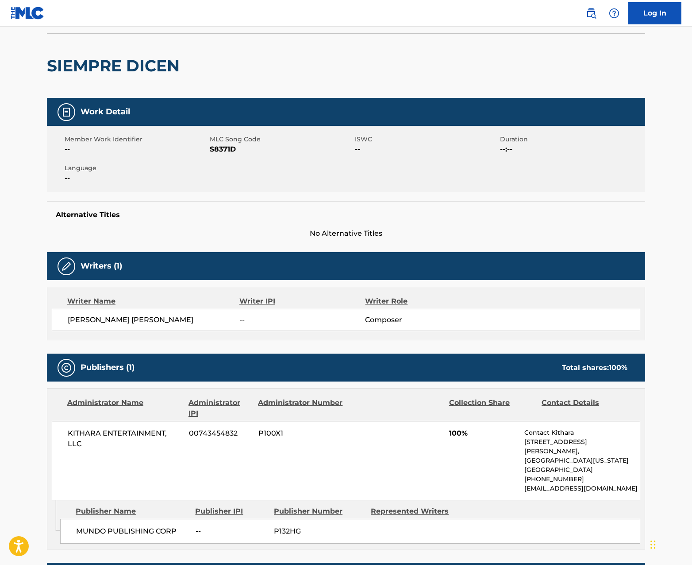
scroll to position [1, 0]
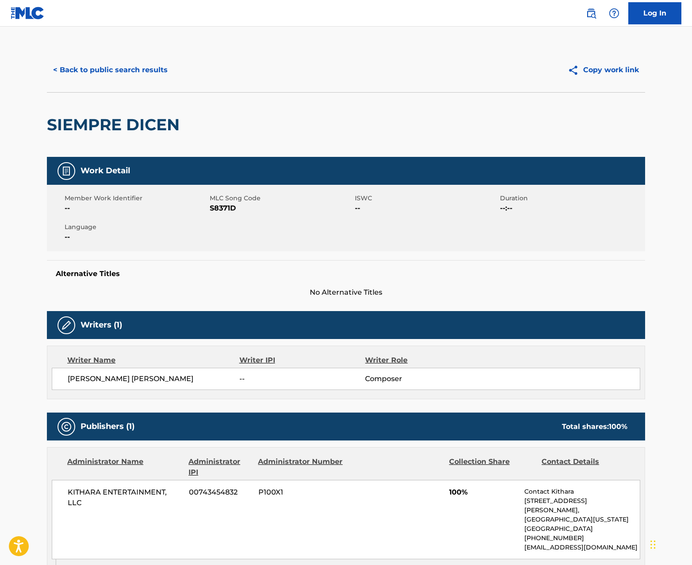
click at [102, 77] on button "< Back to public search results" at bounding box center [110, 70] width 127 height 22
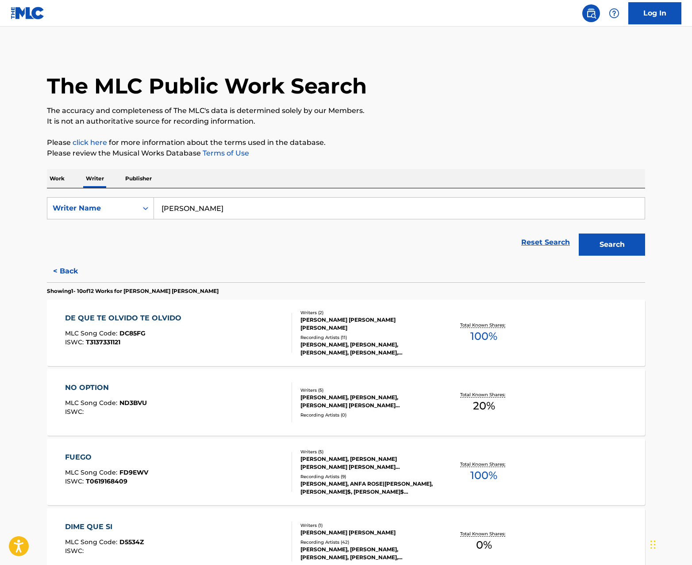
click at [240, 215] on input "[PERSON_NAME]" at bounding box center [399, 207] width 491 height 21
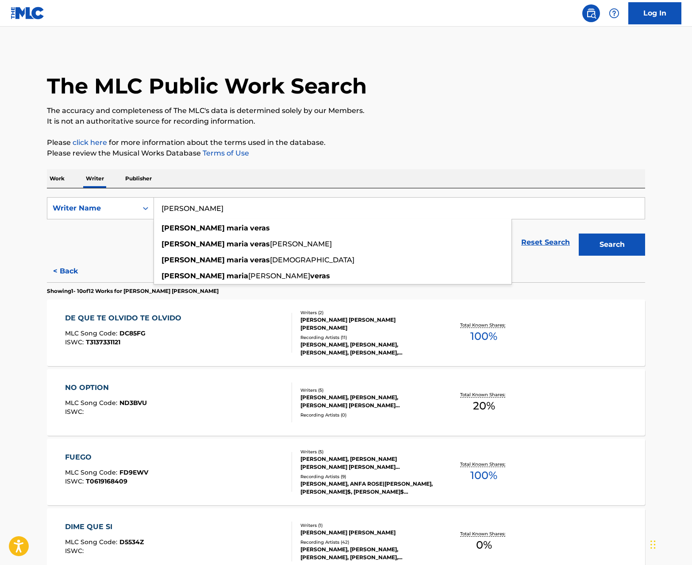
click at [240, 215] on input "[PERSON_NAME]" at bounding box center [399, 207] width 491 height 21
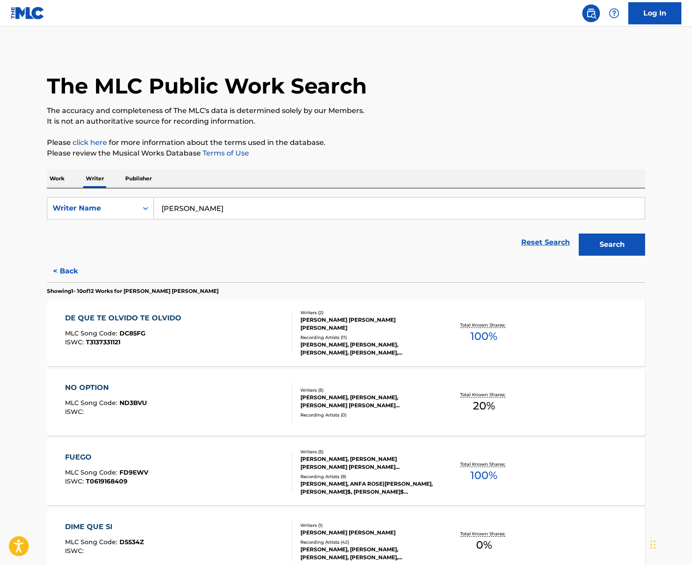
scroll to position [519, 0]
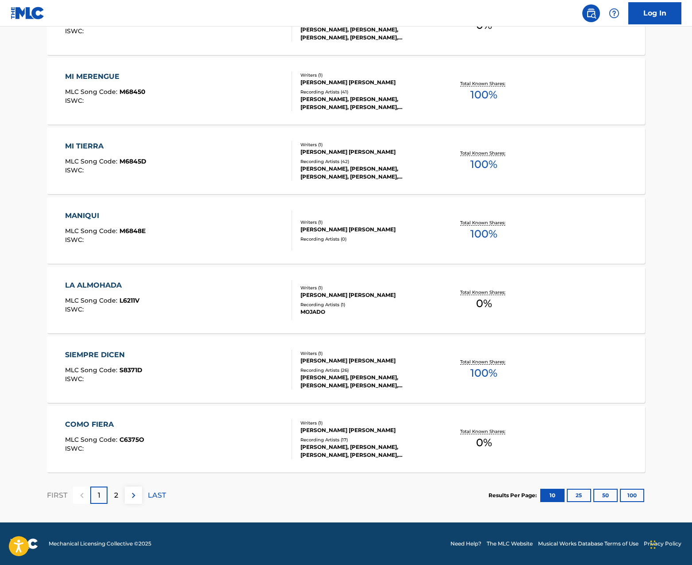
click at [350, 383] on div "[PERSON_NAME], [PERSON_NAME], [PERSON_NAME], [PERSON_NAME], [PERSON_NAME]" at bounding box center [368, 381] width 134 height 16
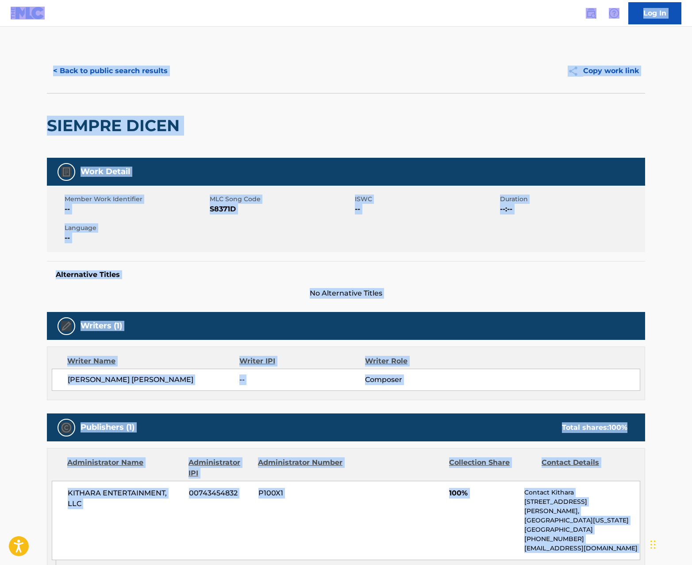
scroll to position [0, 0]
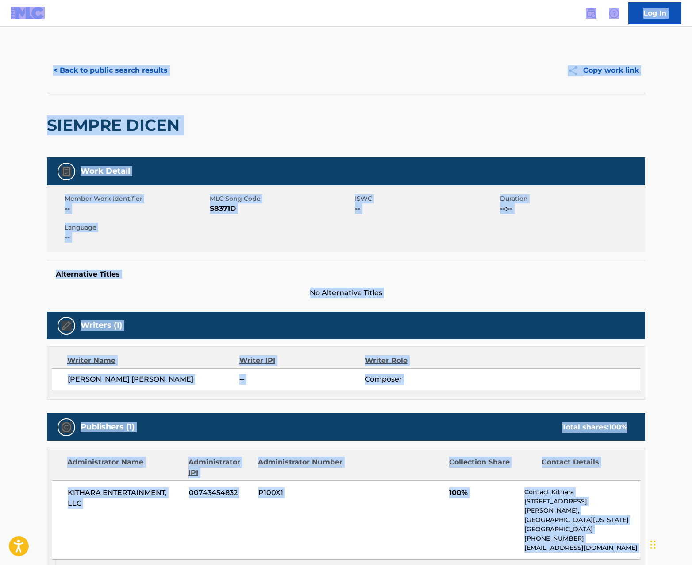
click at [109, 66] on button "< Back to public search results" at bounding box center [110, 70] width 127 height 22
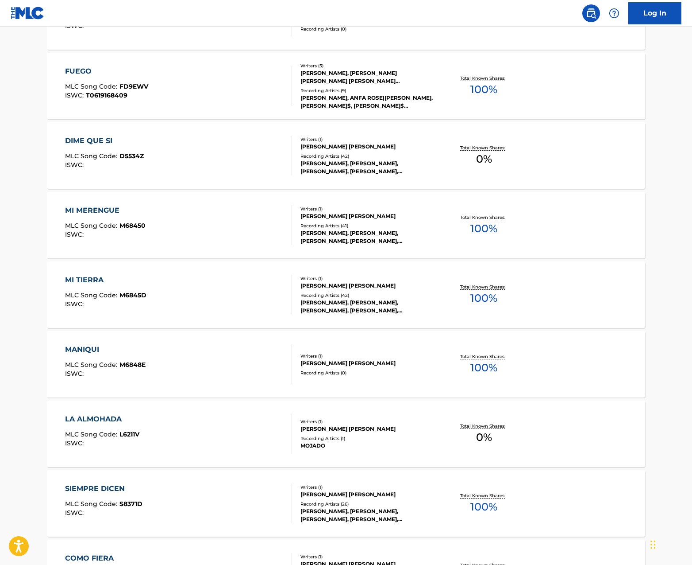
scroll to position [519, 0]
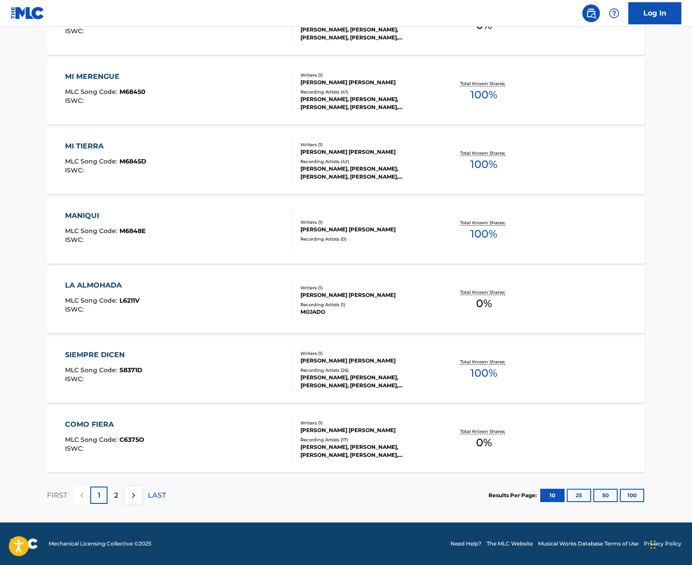
click at [121, 495] on div "2" at bounding box center [116, 494] width 17 height 17
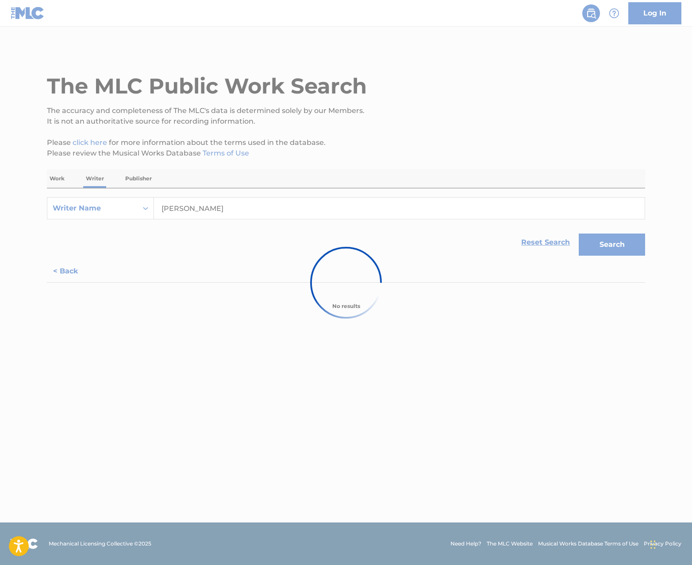
scroll to position [0, 0]
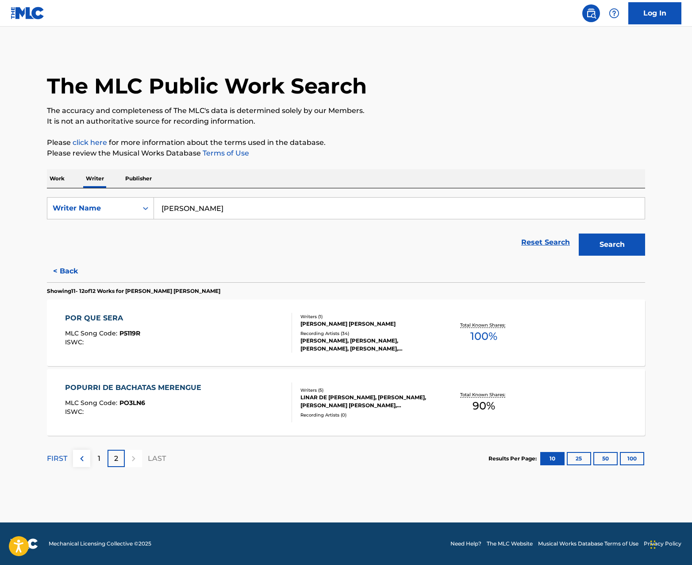
click at [403, 401] on div "LINAR DE [PERSON_NAME], [PERSON_NAME], [PERSON_NAME] [PERSON_NAME], [PERSON_NAM…" at bounding box center [368, 401] width 134 height 16
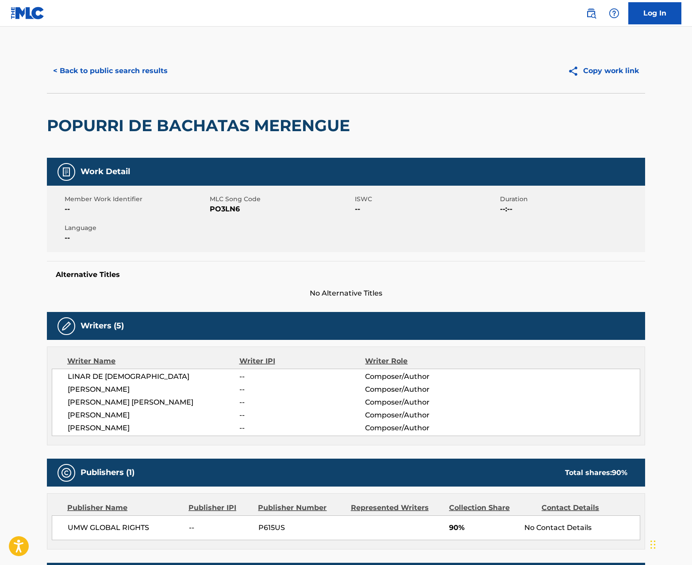
click at [111, 69] on button "< Back to public search results" at bounding box center [110, 71] width 127 height 22
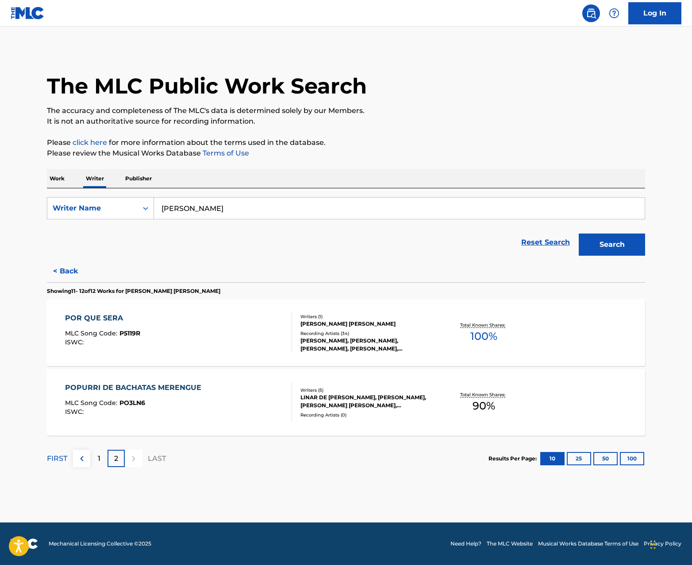
click at [71, 265] on button "< Back" at bounding box center [73, 271] width 53 height 22
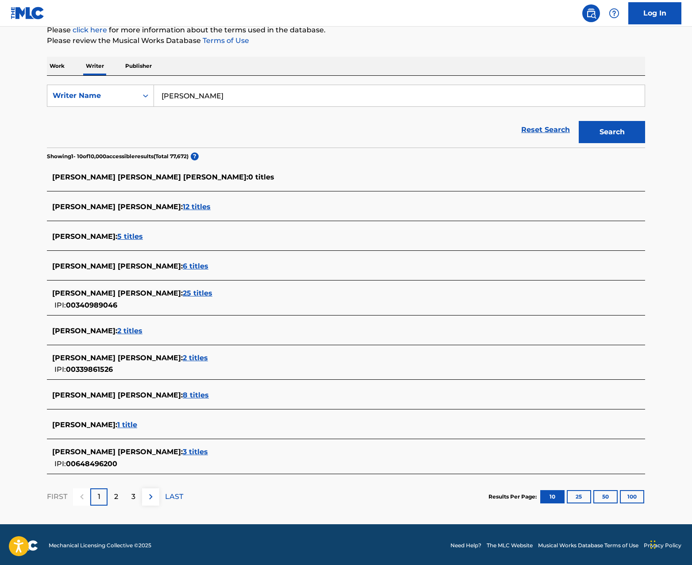
scroll to position [112, 0]
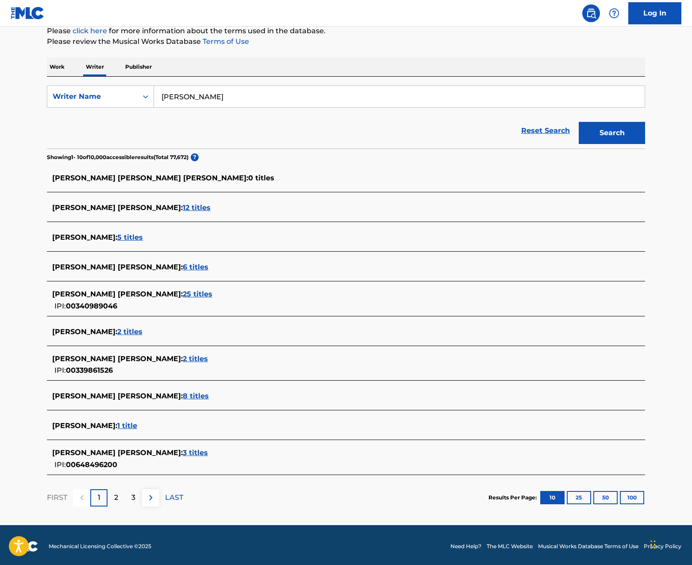
click at [183, 394] on span "8 titles" at bounding box center [196, 395] width 26 height 8
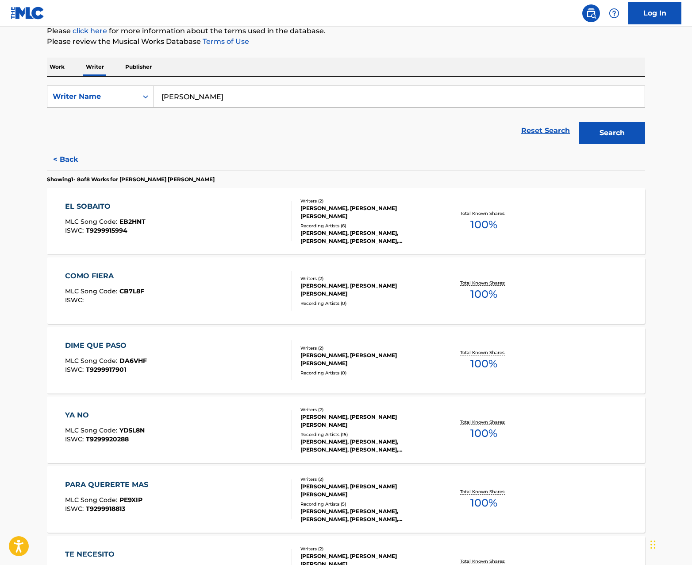
click at [402, 235] on div "[PERSON_NAME], [PERSON_NAME], [PERSON_NAME], [PERSON_NAME], [PERSON_NAME]" at bounding box center [368, 237] width 134 height 16
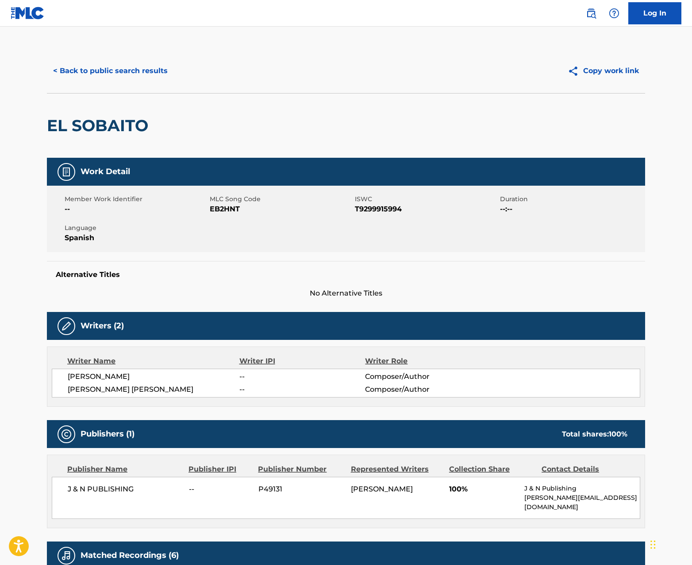
click at [98, 72] on button "< Back to public search results" at bounding box center [110, 71] width 127 height 22
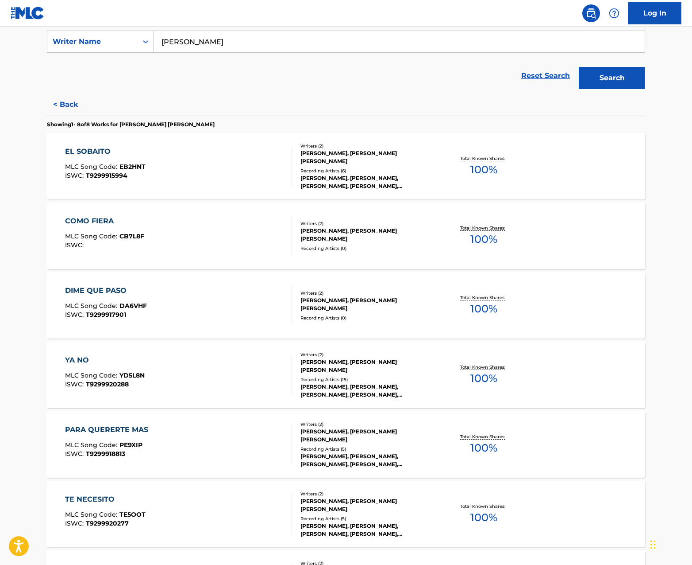
scroll to position [169, 0]
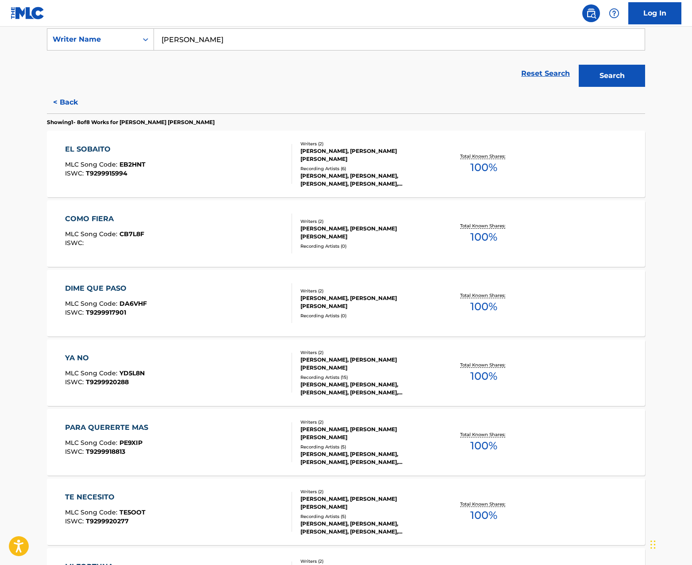
click at [358, 243] on div "Recording Artists ( 0 )" at bounding box center [368, 246] width 134 height 7
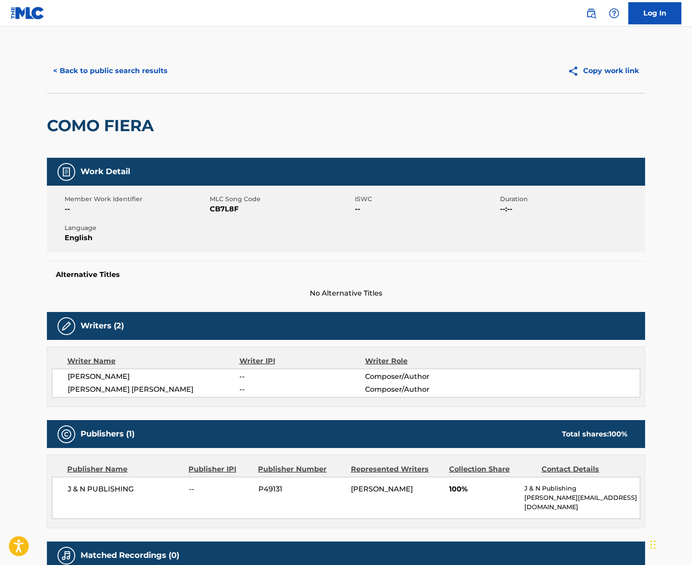
click at [107, 75] on button "< Back to public search results" at bounding box center [110, 71] width 127 height 22
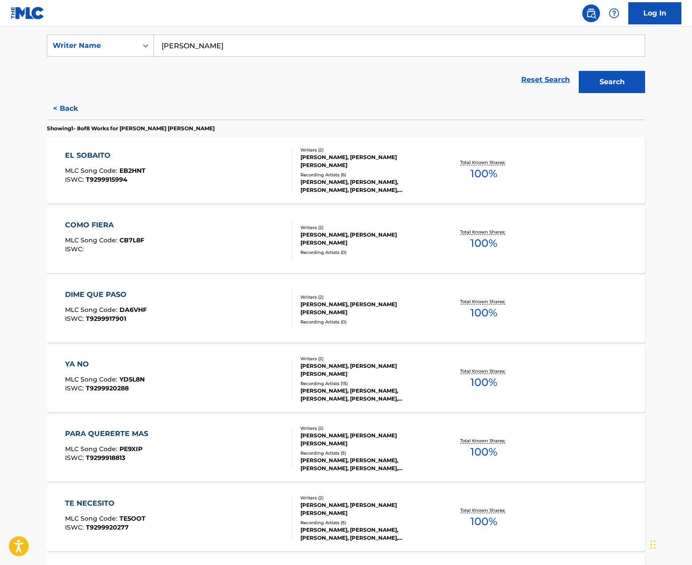
scroll to position [166, 0]
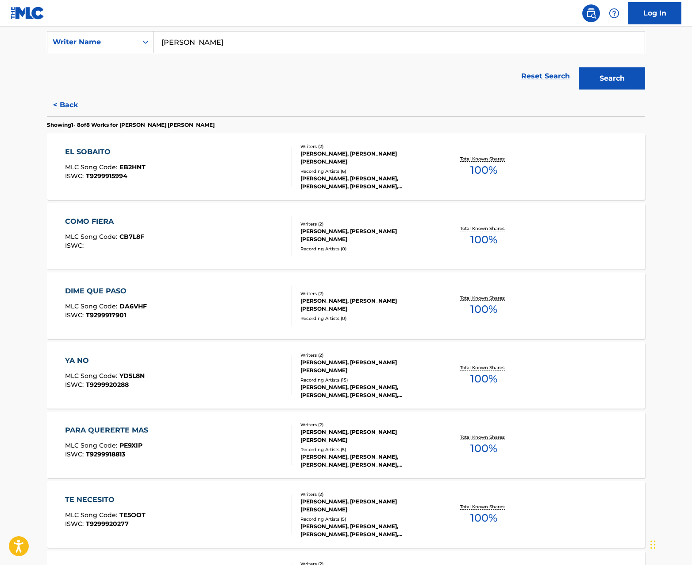
click at [383, 377] on div "Recording Artists ( 15 )" at bounding box center [368, 379] width 134 height 7
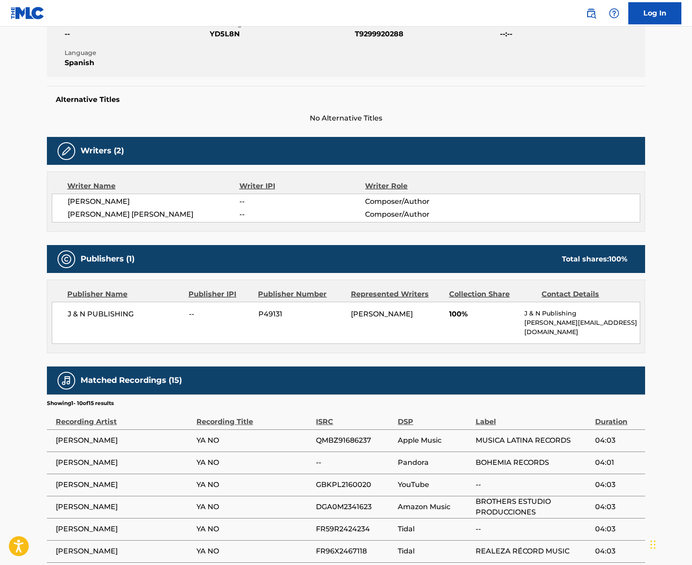
scroll to position [16, 0]
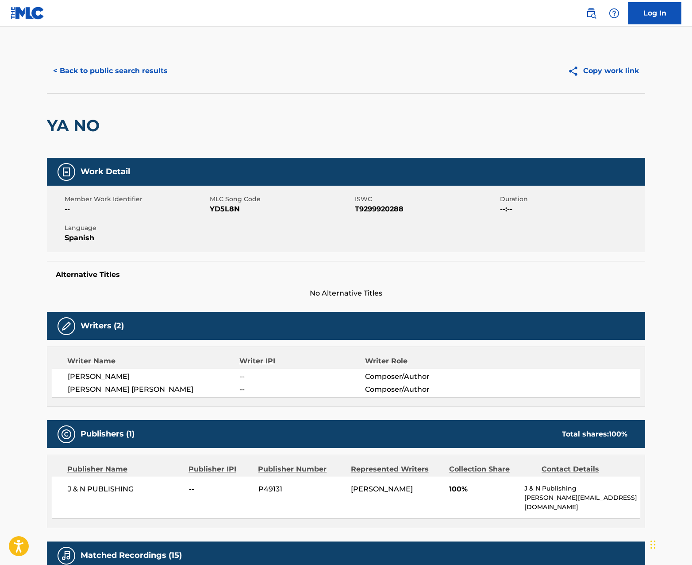
click at [116, 79] on button "< Back to public search results" at bounding box center [110, 71] width 127 height 22
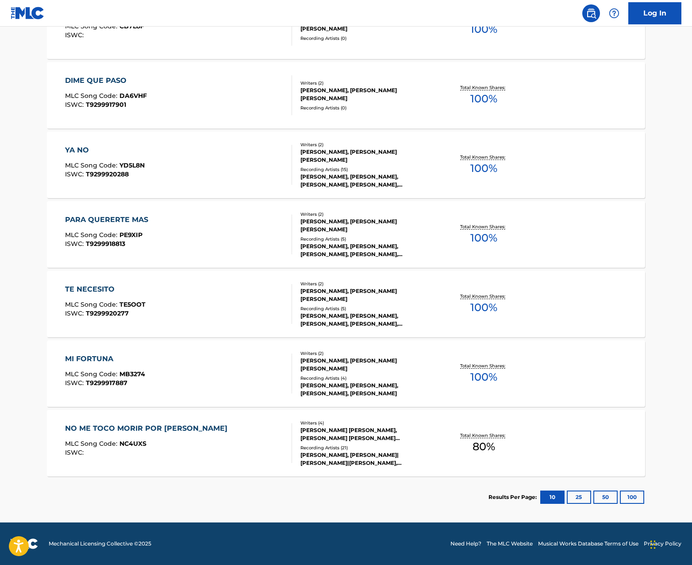
click at [301, 382] on div "[PERSON_NAME], [PERSON_NAME], [PERSON_NAME], [PERSON_NAME]" at bounding box center [368, 389] width 134 height 16
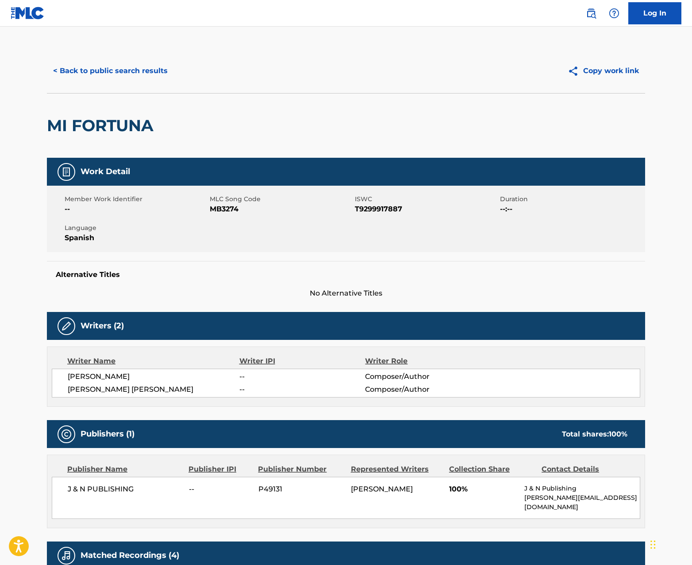
click at [78, 72] on button "< Back to public search results" at bounding box center [110, 71] width 127 height 22
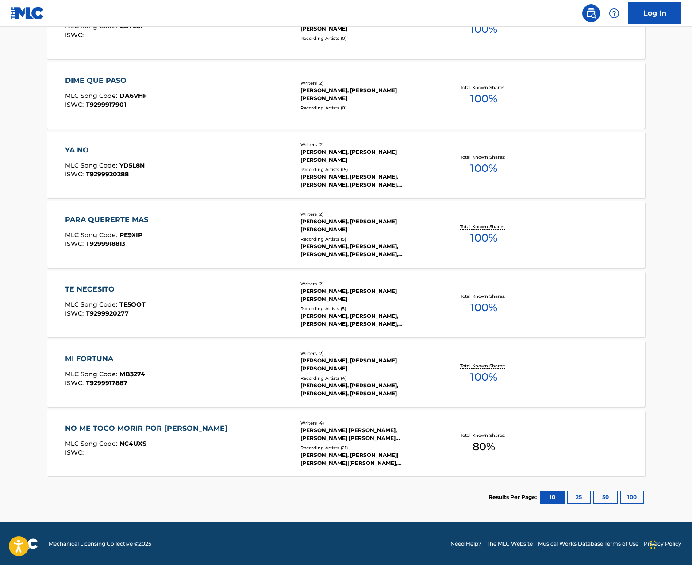
click at [393, 421] on div "Writers ( 4 )" at bounding box center [368, 422] width 134 height 7
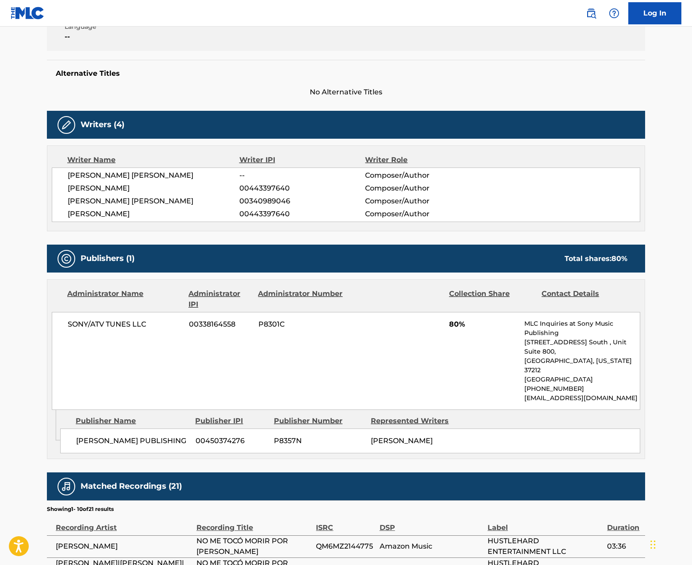
scroll to position [89, 0]
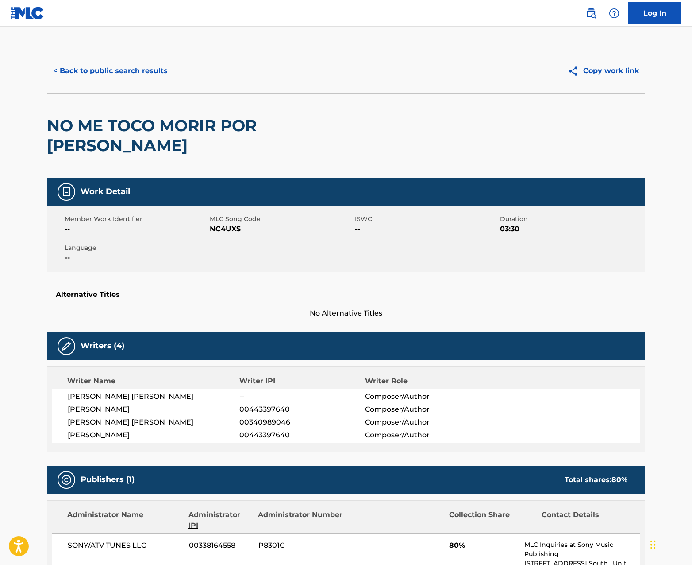
click at [101, 67] on button "< Back to public search results" at bounding box center [110, 71] width 127 height 22
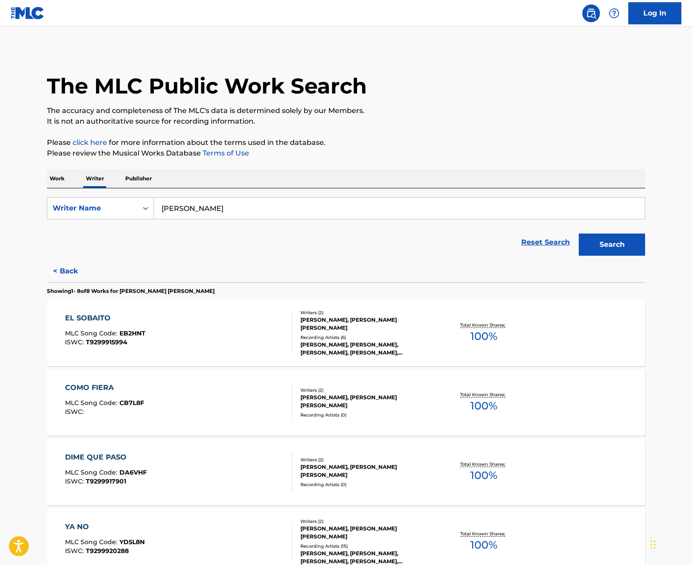
click at [67, 272] on button "< Back" at bounding box center [73, 271] width 53 height 22
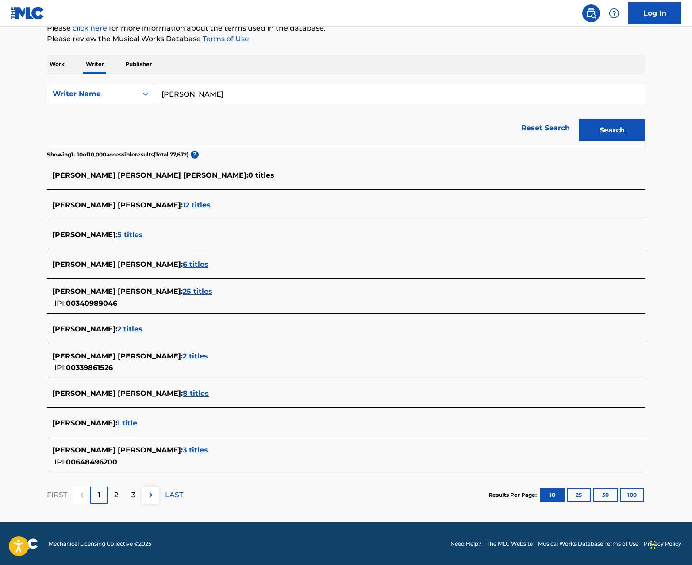
click at [183, 450] on span "3 titles" at bounding box center [195, 449] width 25 height 8
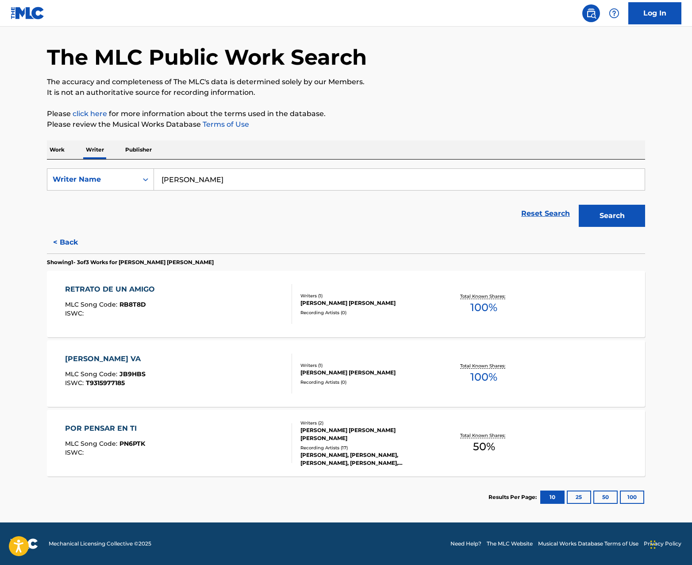
click at [395, 326] on div "RETRATO DE UN AMIGO MLC Song Code : RB8T8D ISWC : Writers ( 1 ) [PERSON_NAME] […" at bounding box center [346, 304] width 599 height 66
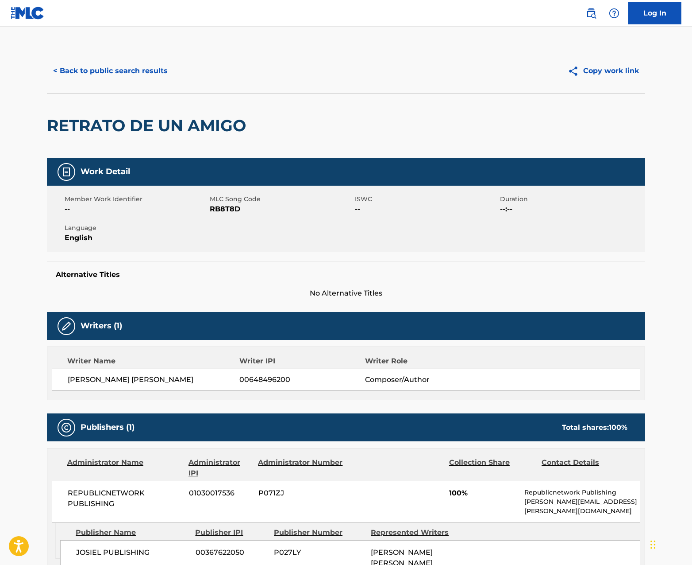
click at [100, 69] on button "< Back to public search results" at bounding box center [110, 71] width 127 height 22
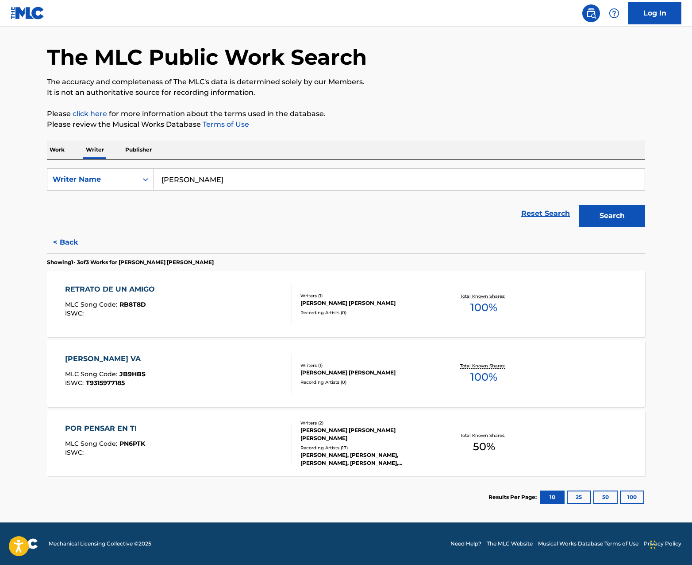
click at [372, 378] on div "Writers ( 1 ) [PERSON_NAME] [PERSON_NAME] Recording Artists ( 0 )" at bounding box center [363, 373] width 142 height 23
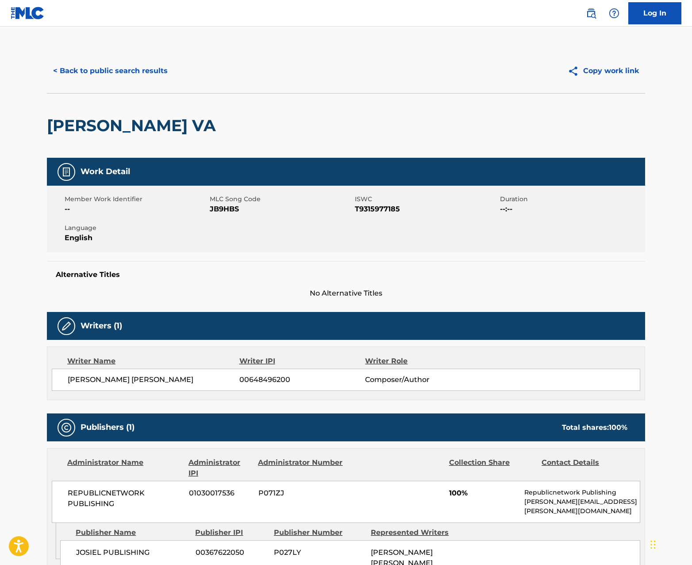
click at [77, 67] on button "< Back to public search results" at bounding box center [110, 71] width 127 height 22
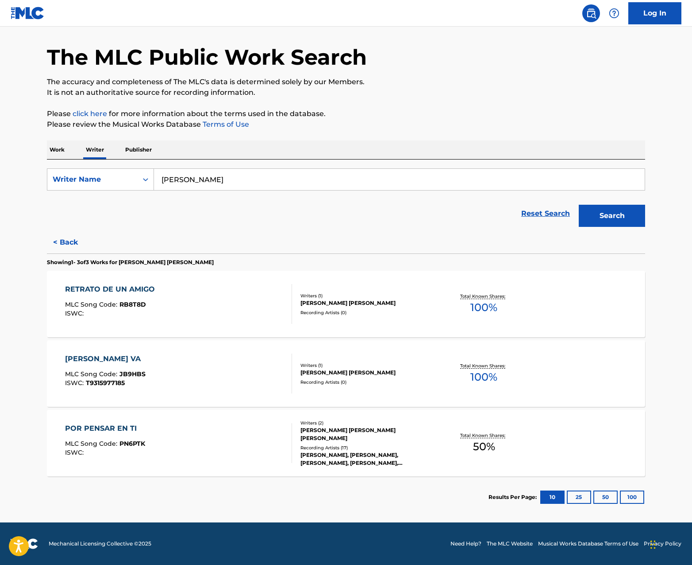
click at [317, 413] on div "POR PENSAR EN TI MLC Song Code : PN6PTK ISWC : Writers ( 2 ) [PERSON_NAME] [PER…" at bounding box center [346, 443] width 599 height 66
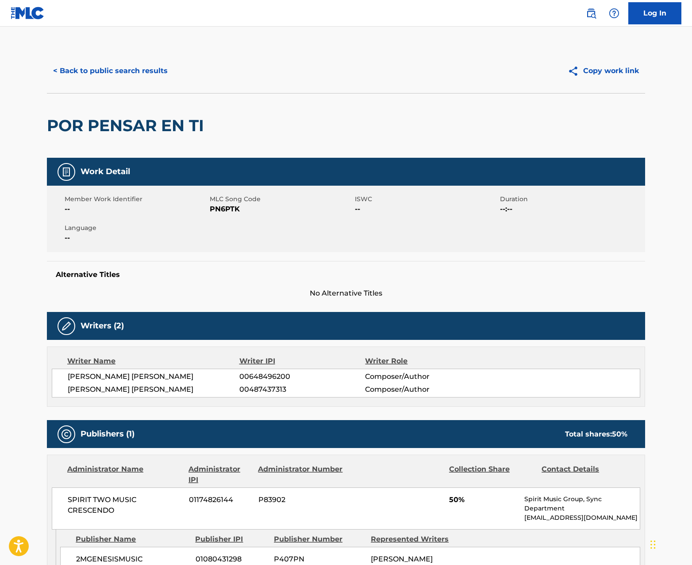
click at [141, 69] on button "< Back to public search results" at bounding box center [110, 71] width 127 height 22
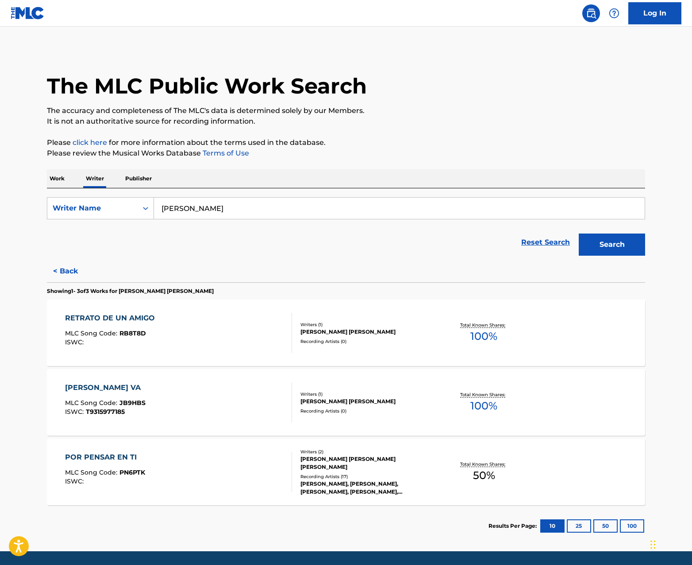
drag, startPoint x: 58, startPoint y: 270, endPoint x: 108, endPoint y: 279, distance: 50.8
click at [58, 270] on button "< Back" at bounding box center [73, 271] width 53 height 22
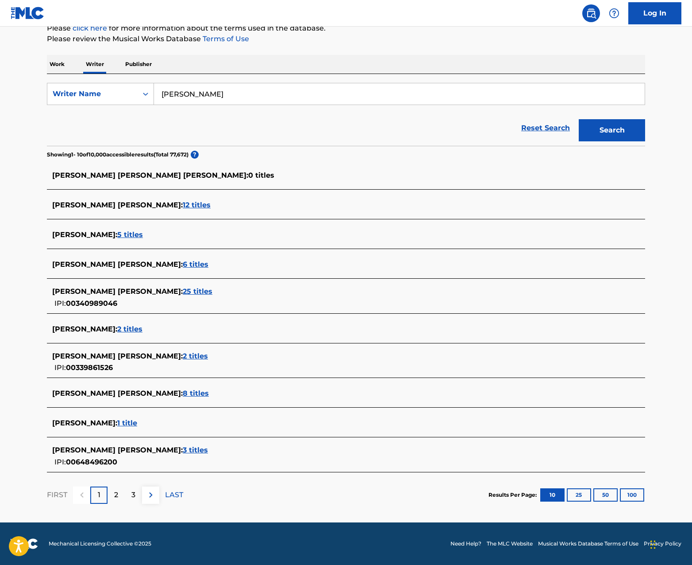
click at [183, 288] on span "25 titles" at bounding box center [198, 291] width 30 height 8
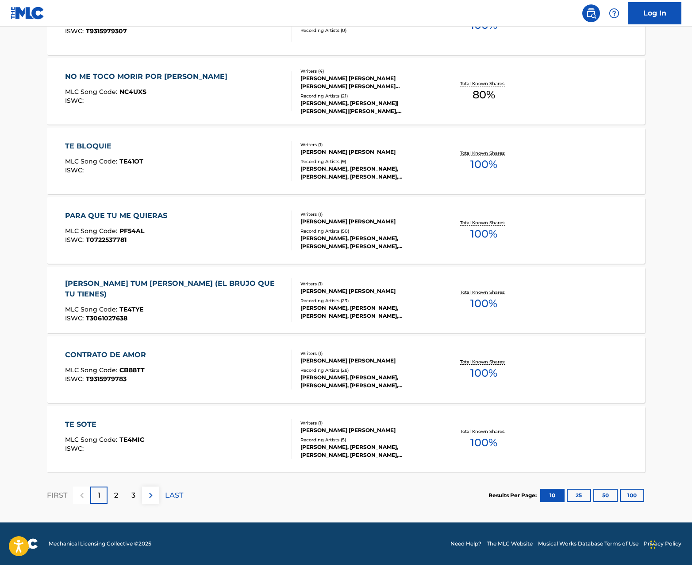
click at [398, 369] on div "Recording Artists ( 28 )" at bounding box center [368, 370] width 134 height 7
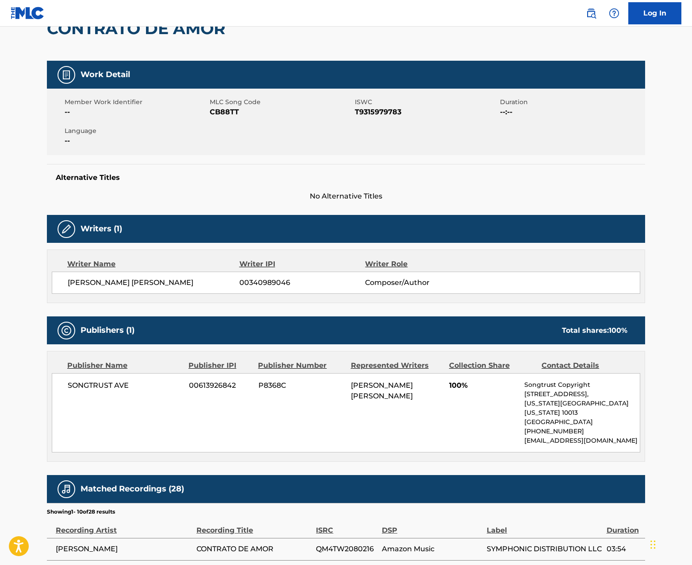
click at [98, 282] on span "[PERSON_NAME] [PERSON_NAME]" at bounding box center [154, 282] width 172 height 11
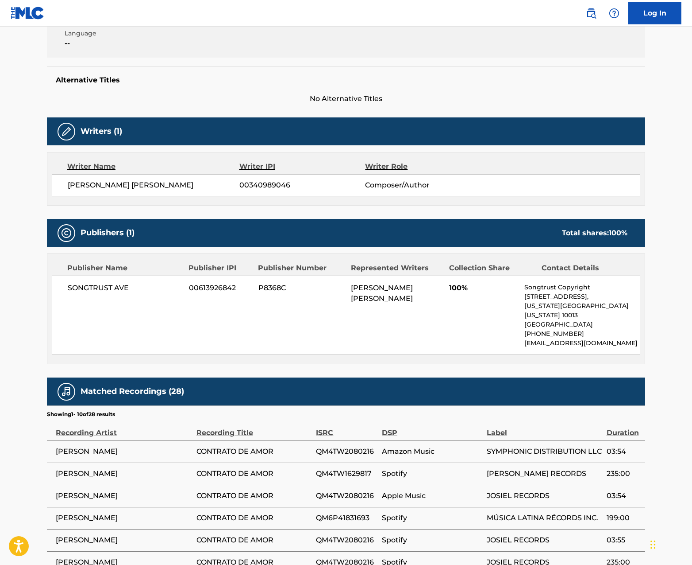
click at [76, 288] on span "SONGTRUST AVE" at bounding box center [125, 287] width 115 height 11
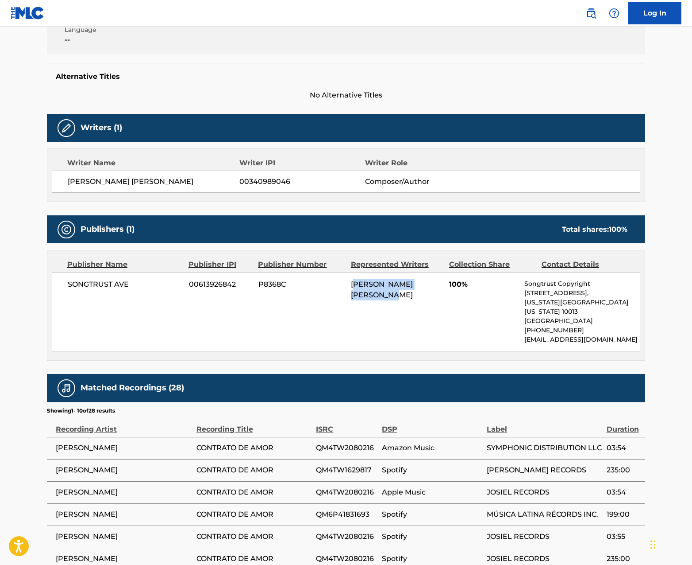
drag, startPoint x: 356, startPoint y: 281, endPoint x: 437, endPoint y: 316, distance: 88.5
click at [437, 316] on div "SONGTRUST AVE 00613926842 P8368C [PERSON_NAME] [PERSON_NAME] 100% Songtrust Cop…" at bounding box center [346, 311] width 589 height 79
click at [356, 312] on div "SONGTRUST AVE 00613926842 P8368C [PERSON_NAME] [PERSON_NAME] 100% Songtrust Cop…" at bounding box center [346, 311] width 589 height 79
drag, startPoint x: 364, startPoint y: 284, endPoint x: 413, endPoint y: 308, distance: 54.8
click at [413, 308] on div "SONGTRUST AVE 00613926842 P8368C [PERSON_NAME] [PERSON_NAME] 100% Songtrust Cop…" at bounding box center [346, 311] width 589 height 79
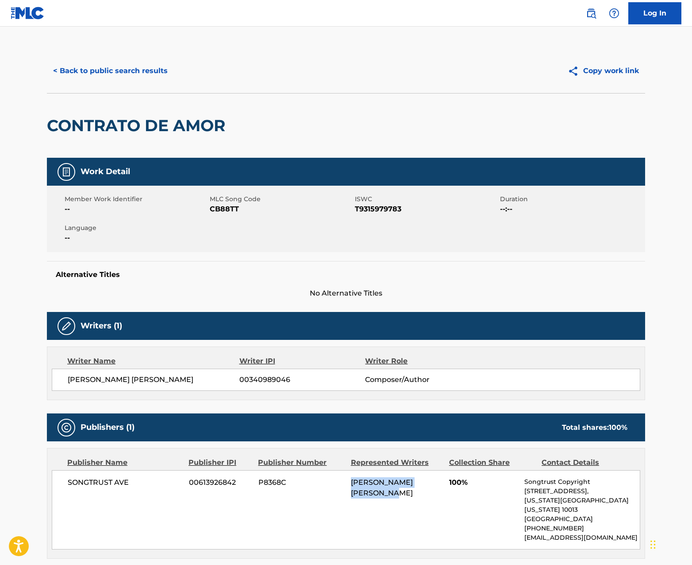
click at [115, 73] on button "< Back to public search results" at bounding box center [110, 71] width 127 height 22
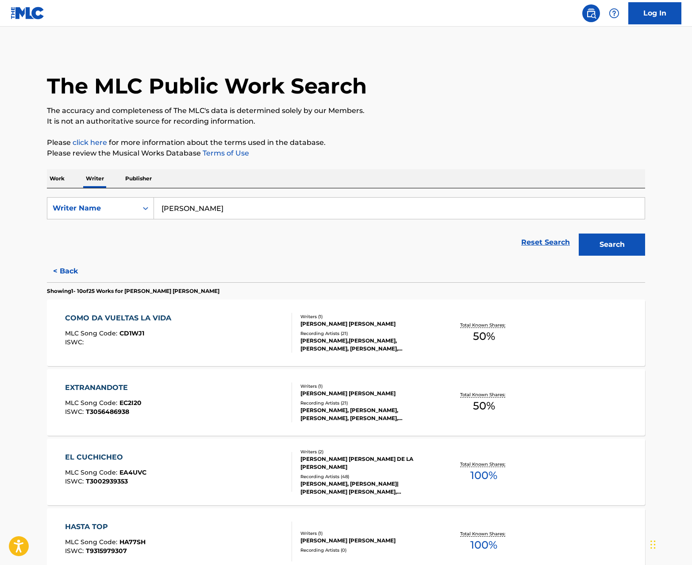
click at [259, 209] on input "[PERSON_NAME]" at bounding box center [399, 207] width 491 height 21
click at [234, 208] on input "[PERSON_NAME] [PERSON_NAME]" at bounding box center [399, 207] width 491 height 21
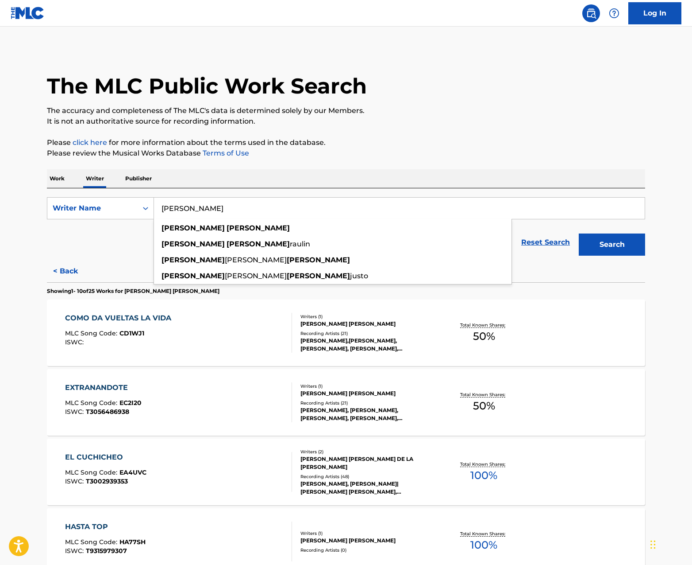
type input "[PERSON_NAME]"
click at [605, 241] on button "Search" at bounding box center [612, 244] width 66 height 22
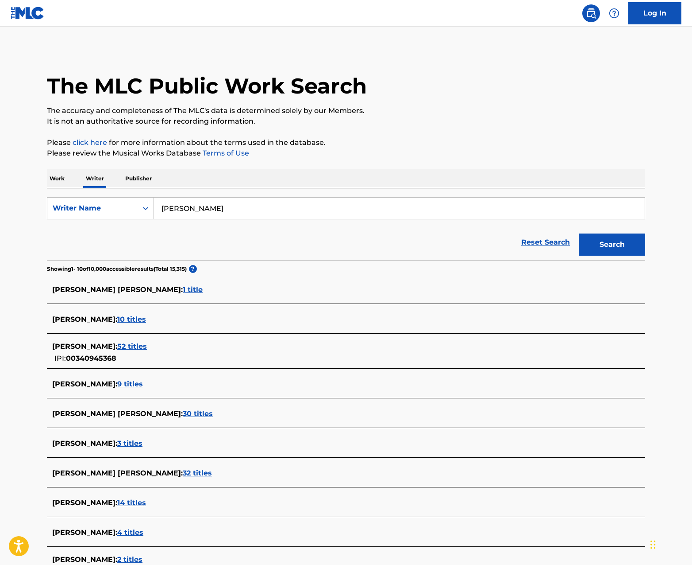
click at [146, 321] on span "10 titles" at bounding box center [131, 319] width 29 height 8
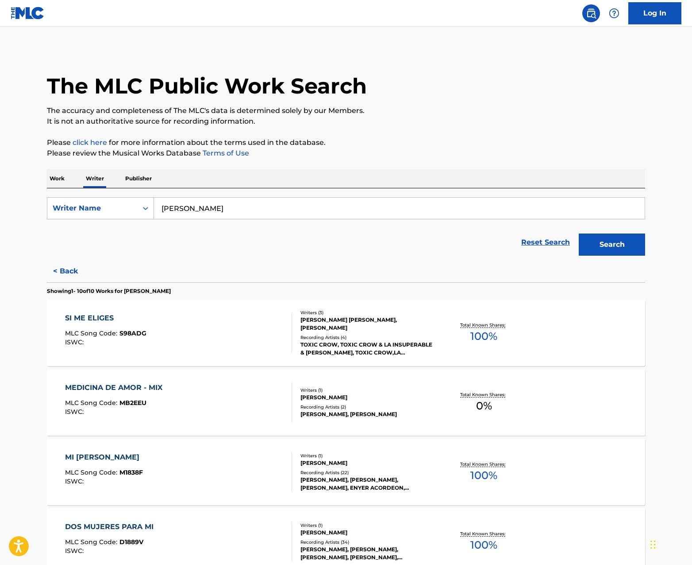
click at [407, 334] on div "Recording Artists ( 4 )" at bounding box center [368, 337] width 134 height 7
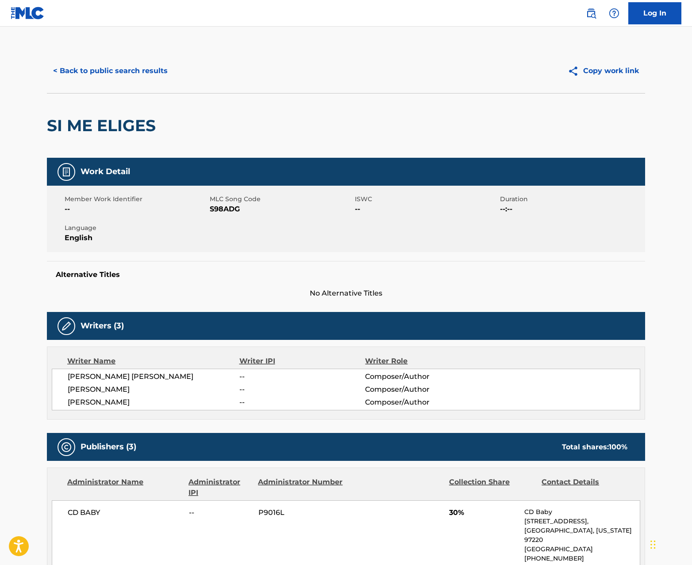
click at [86, 76] on button "< Back to public search results" at bounding box center [110, 71] width 127 height 22
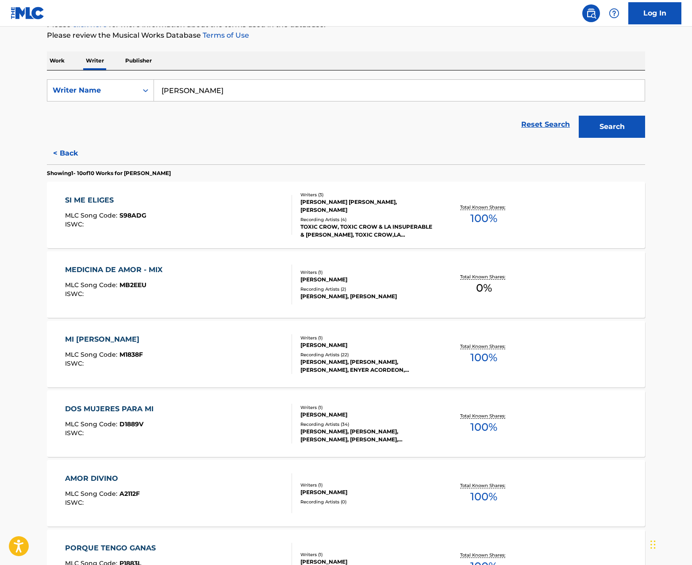
scroll to position [189, 0]
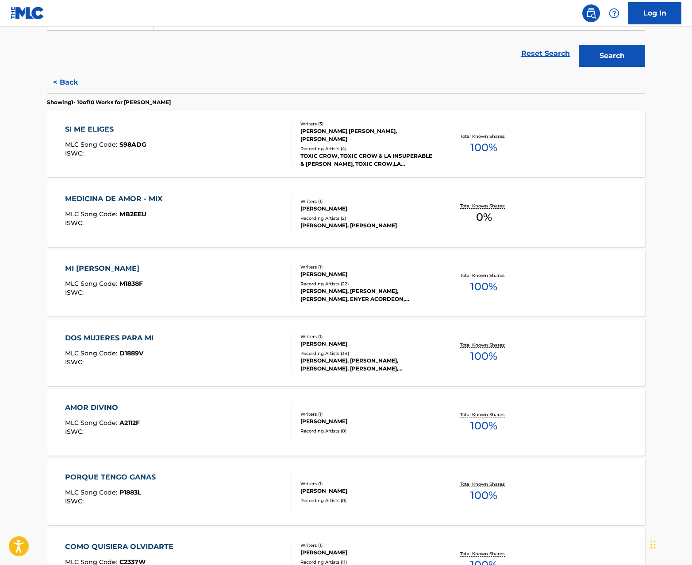
click at [368, 232] on div "MEDICINA DE AMOR - MIX MLC Song Code : MB2EEU ISWC : Writers ( 1 ) [PERSON_NAME…" at bounding box center [346, 213] width 599 height 66
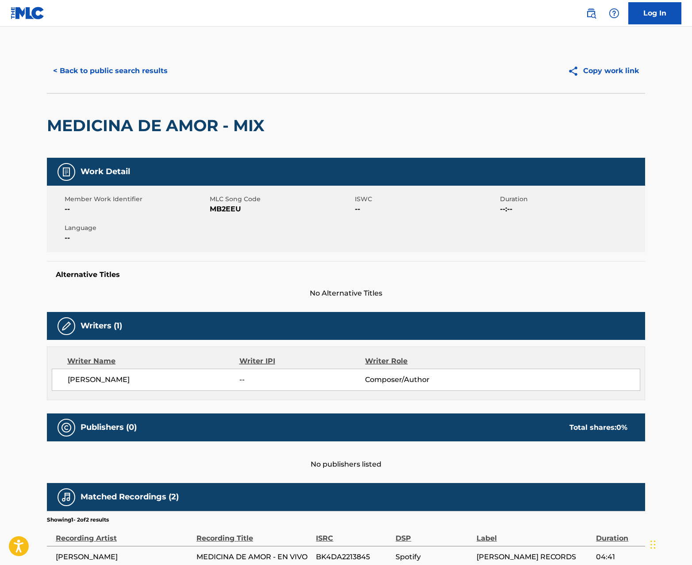
click at [112, 71] on button "< Back to public search results" at bounding box center [110, 71] width 127 height 22
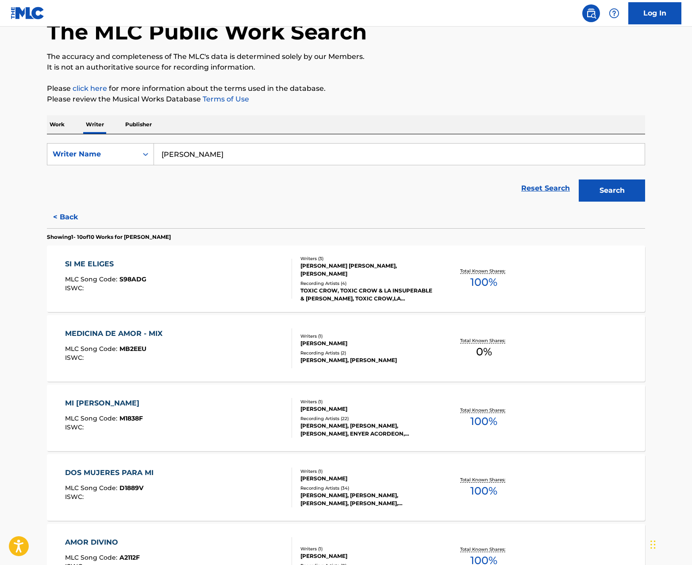
scroll to position [331, 0]
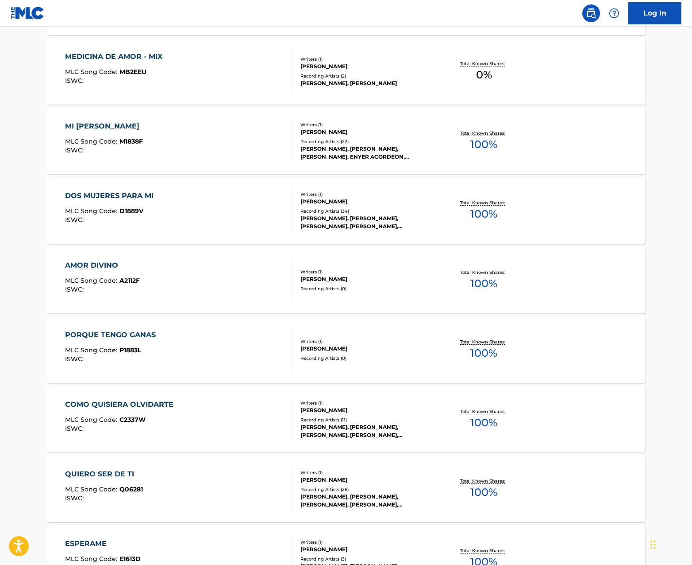
click at [289, 232] on div "DOS MUJERES PARA MI MLC Song Code : D1889V ISWC : Writers ( 1 ) [PERSON_NAME] R…" at bounding box center [346, 210] width 599 height 66
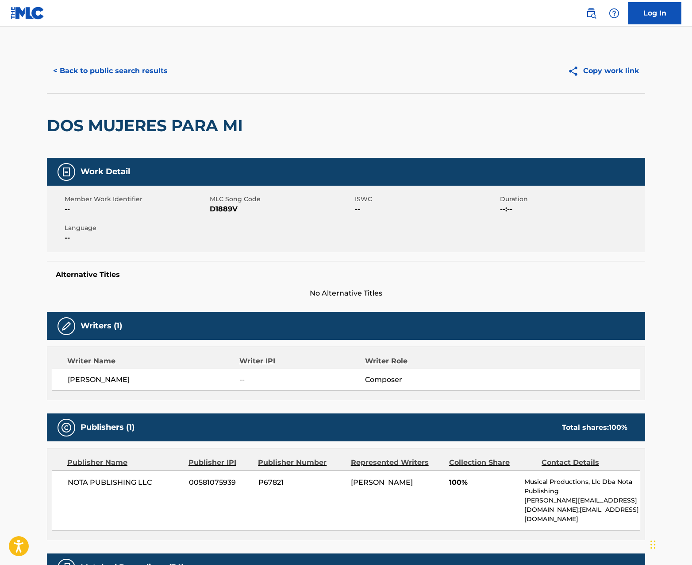
click at [100, 67] on button "< Back to public search results" at bounding box center [110, 71] width 127 height 22
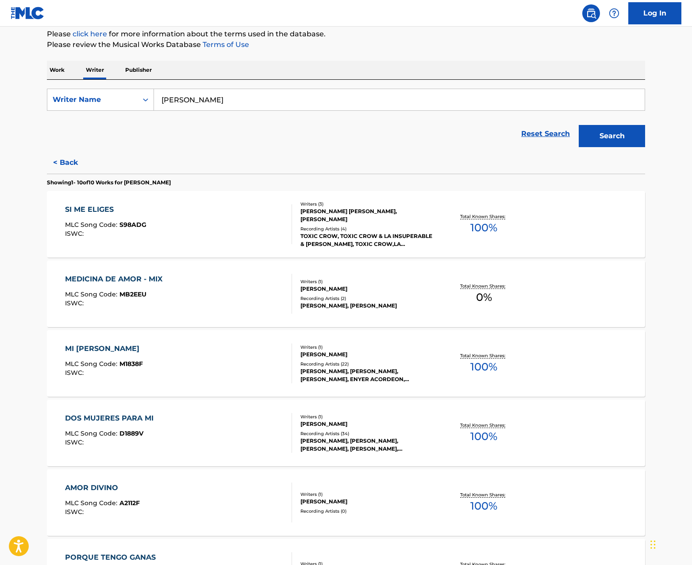
scroll to position [515, 0]
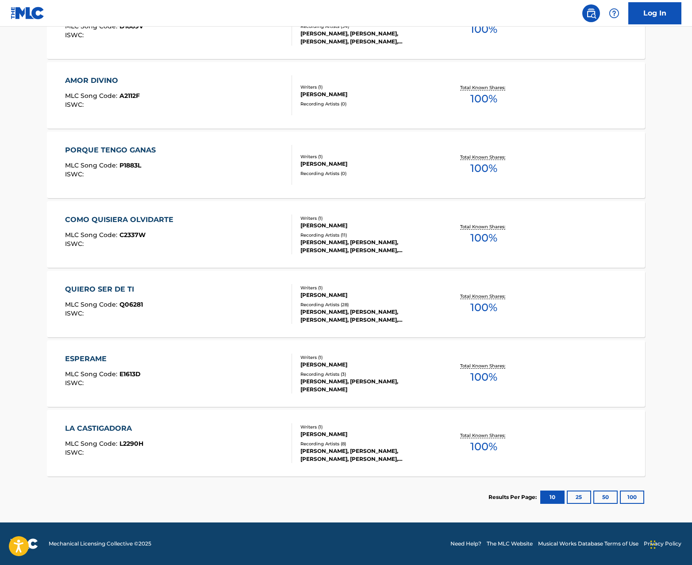
click at [344, 297] on div "[PERSON_NAME]" at bounding box center [368, 295] width 134 height 8
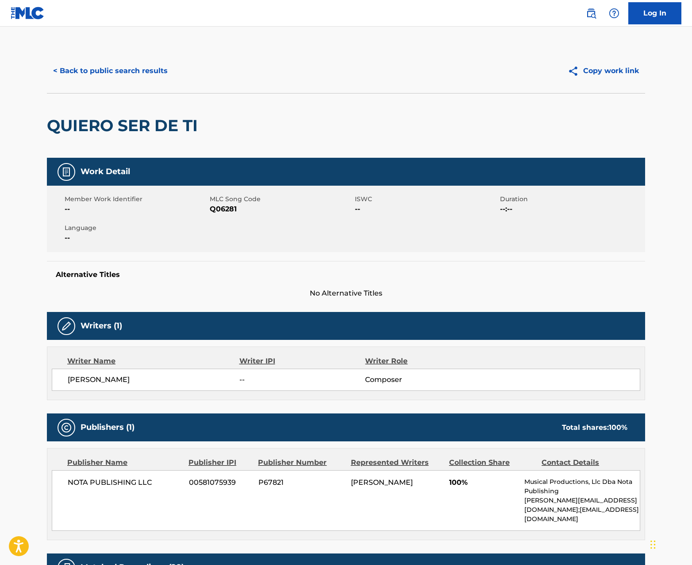
click at [101, 71] on button "< Back to public search results" at bounding box center [110, 71] width 127 height 22
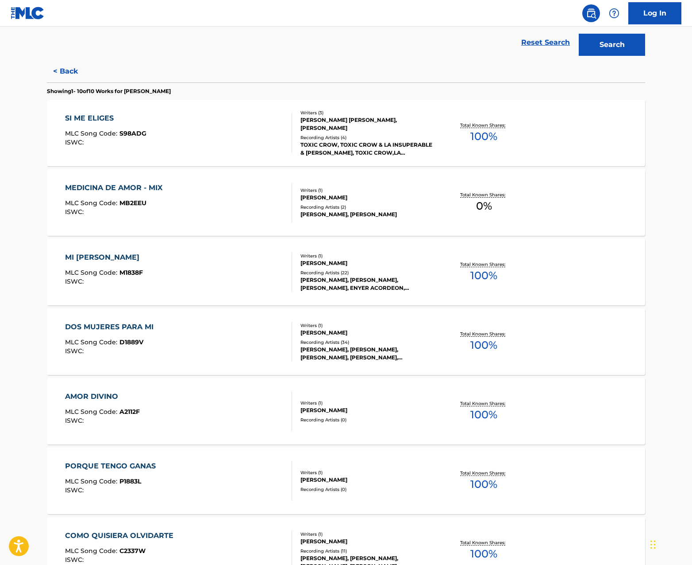
scroll to position [515, 0]
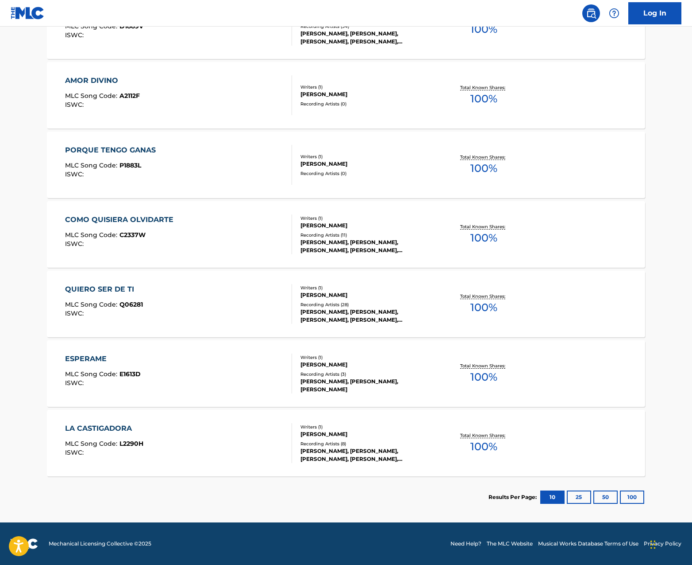
click at [332, 419] on div "LA CASTIGADORA MLC Song Code : L2290H ISWC : Writers ( 1 ) [PERSON_NAME] Record…" at bounding box center [346, 443] width 599 height 66
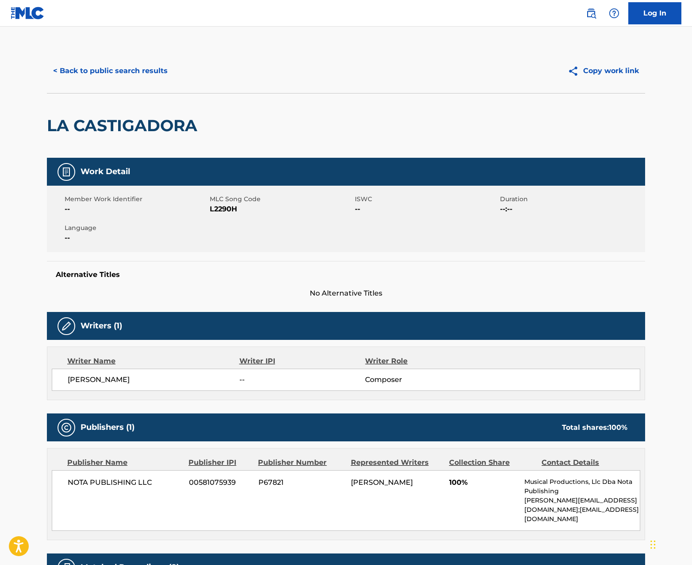
click at [87, 67] on button "< Back to public search results" at bounding box center [110, 71] width 127 height 22
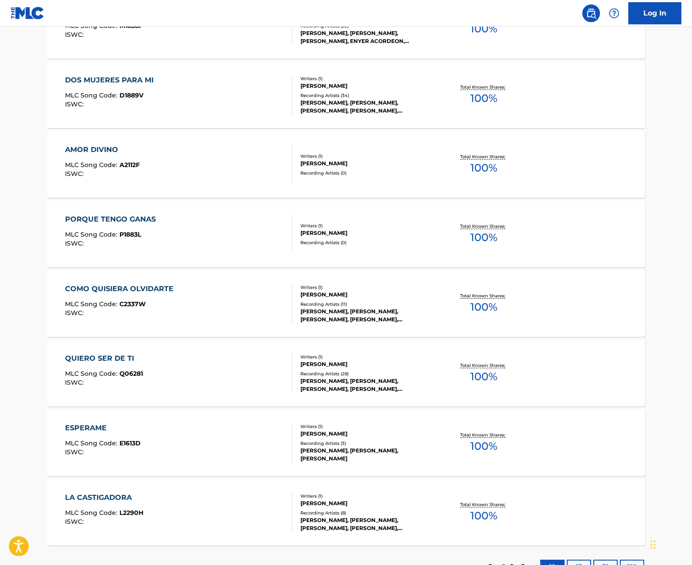
scroll to position [515, 0]
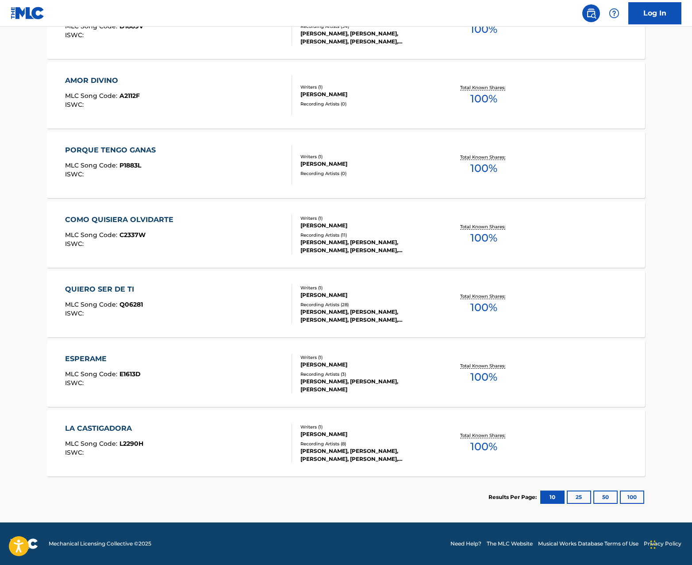
click at [632, 495] on button "100" at bounding box center [632, 496] width 24 height 13
click at [187, 369] on div "ESPERAME MLC Song Code : E1613D ISWC :" at bounding box center [179, 373] width 228 height 40
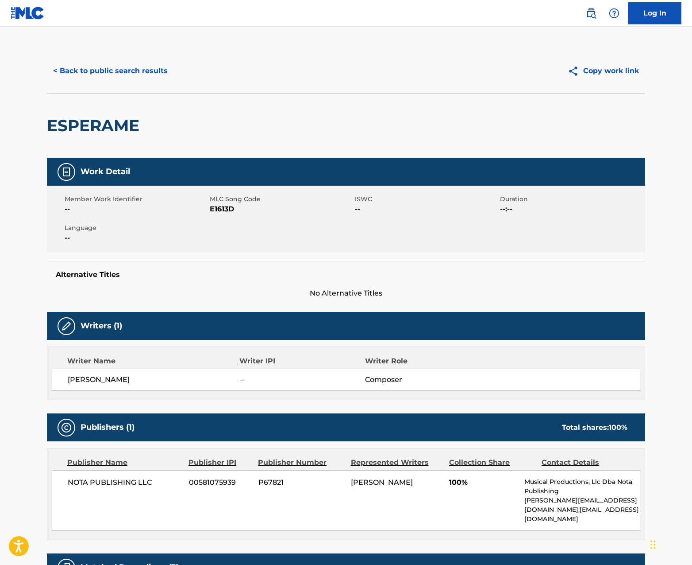
scroll to position [165, 0]
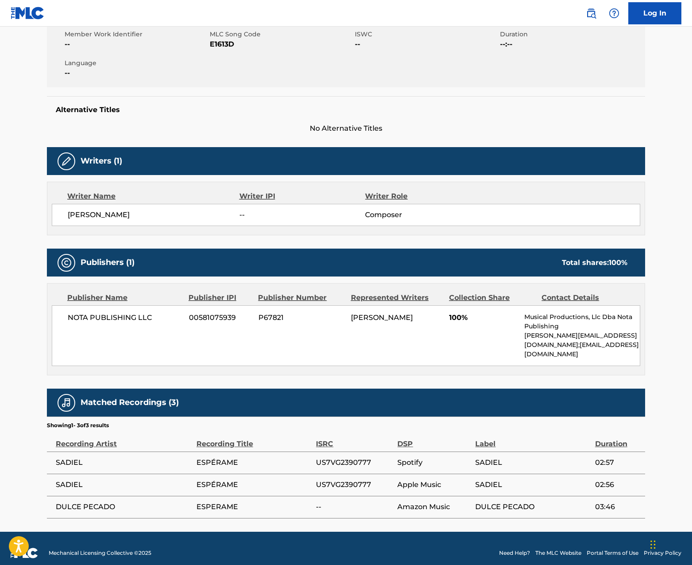
click at [126, 317] on span "NOTA PUBLISHING LLC" at bounding box center [125, 317] width 115 height 11
drag, startPoint x: 534, startPoint y: 335, endPoint x: 583, endPoint y: 339, distance: 49.7
click at [584, 337] on p "[PERSON_NAME][EMAIL_ADDRESS][DOMAIN_NAME];[EMAIL_ADDRESS][DOMAIN_NAME]" at bounding box center [583, 345] width 116 height 28
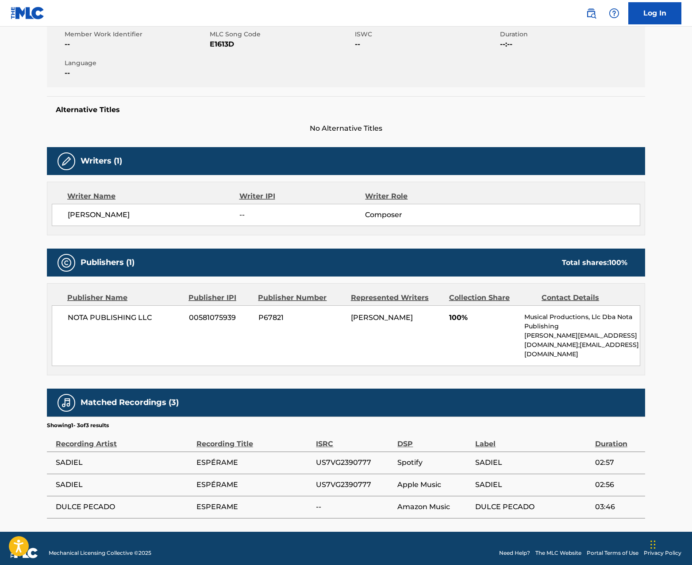
click at [579, 344] on p "[PERSON_NAME][EMAIL_ADDRESS][DOMAIN_NAME];[EMAIL_ADDRESS][DOMAIN_NAME]" at bounding box center [583, 345] width 116 height 28
click at [558, 325] on p "Musical Productions, Llc Dba Nota Publishing" at bounding box center [583, 321] width 116 height 19
drag, startPoint x: 528, startPoint y: 316, endPoint x: 601, endPoint y: 344, distance: 78.9
click at [601, 344] on div "Musical Productions, Llc Dba Nota Publishing [PERSON_NAME][EMAIL_ADDRESS][DOMAI…" at bounding box center [583, 335] width 116 height 46
click at [583, 346] on p "[PERSON_NAME][EMAIL_ADDRESS][DOMAIN_NAME];[EMAIL_ADDRESS][DOMAIN_NAME]" at bounding box center [583, 345] width 116 height 28
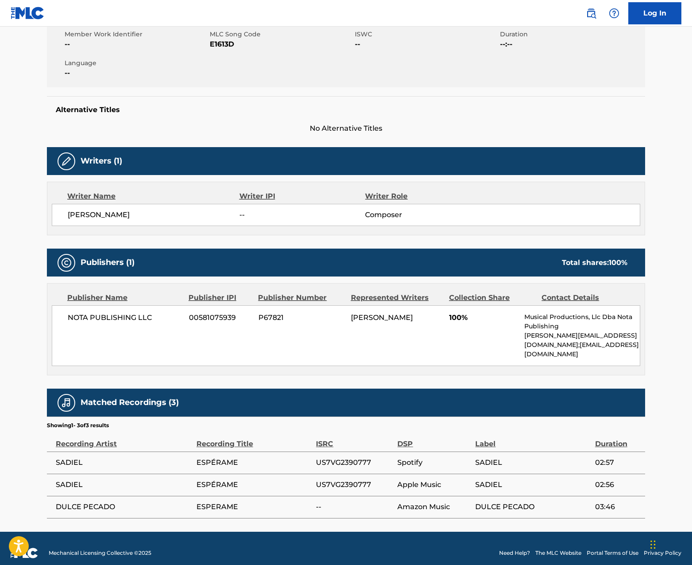
scroll to position [0, 0]
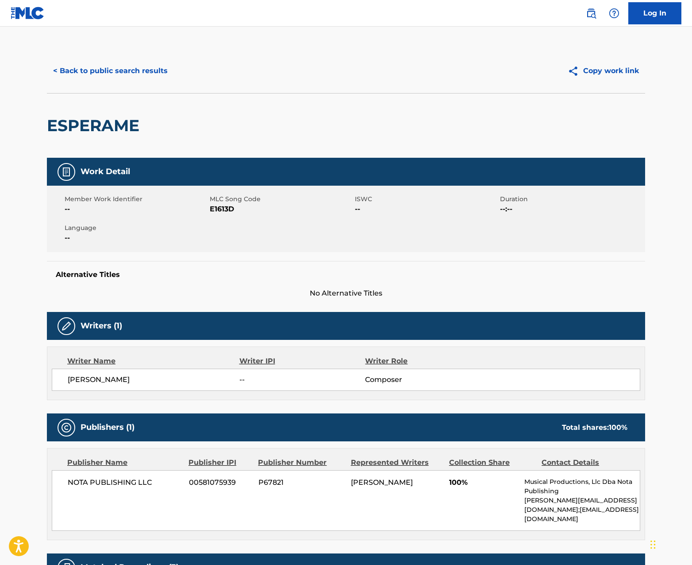
click at [82, 65] on button "< Back to public search results" at bounding box center [110, 71] width 127 height 22
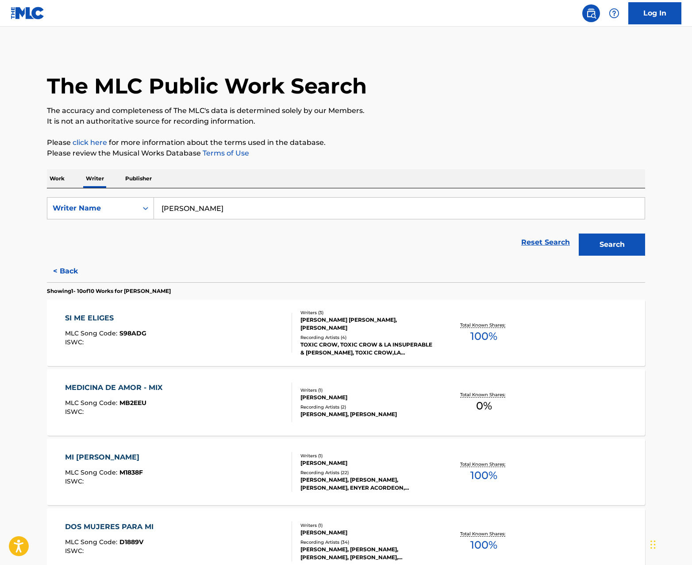
click at [66, 264] on button "< Back" at bounding box center [73, 271] width 53 height 22
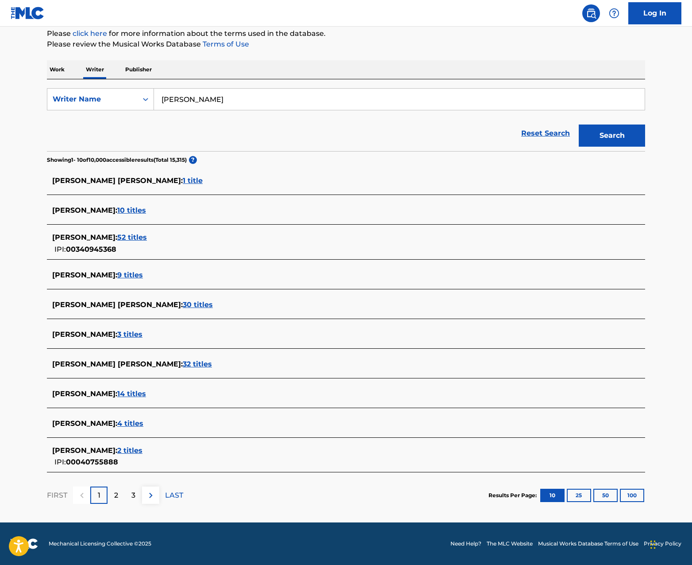
click at [213, 305] on span "30 titles" at bounding box center [198, 304] width 30 height 8
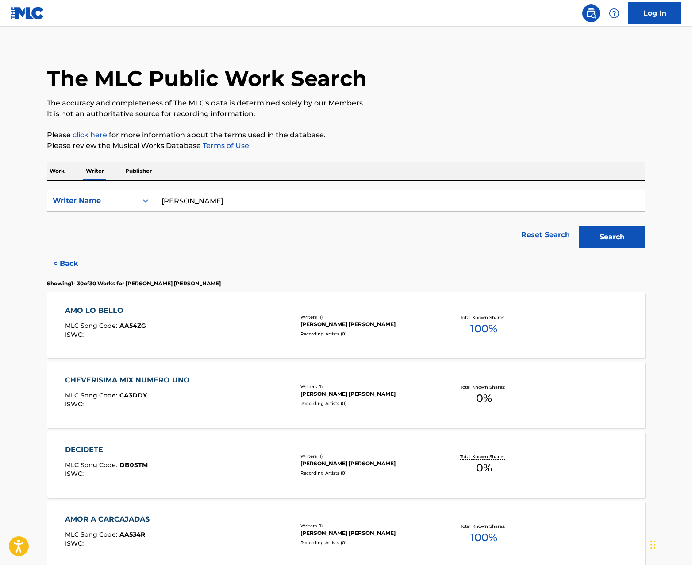
click at [70, 255] on button "< Back" at bounding box center [73, 263] width 53 height 22
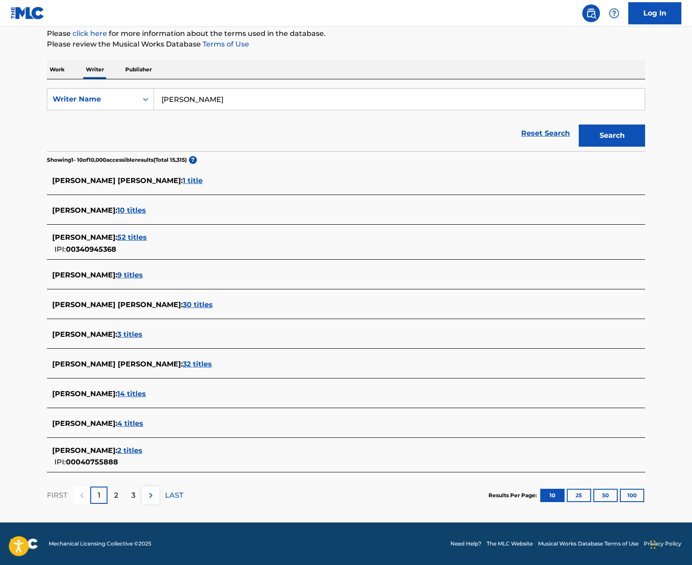
click at [639, 495] on button "100" at bounding box center [632, 494] width 24 height 13
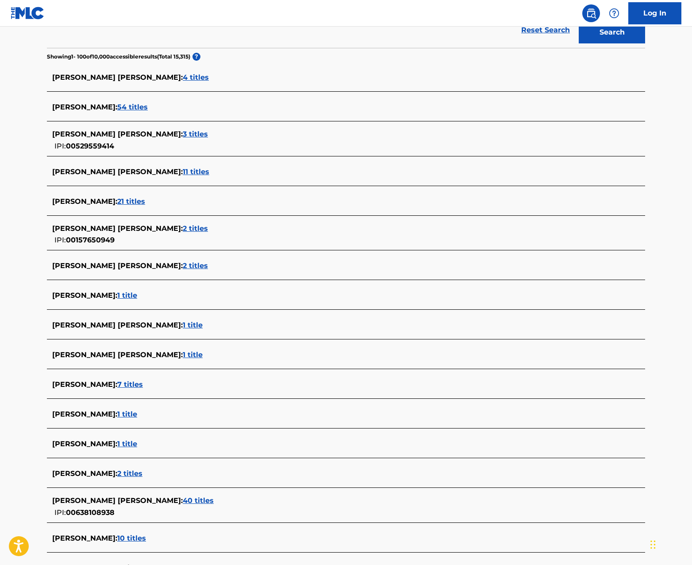
scroll to position [214, 0]
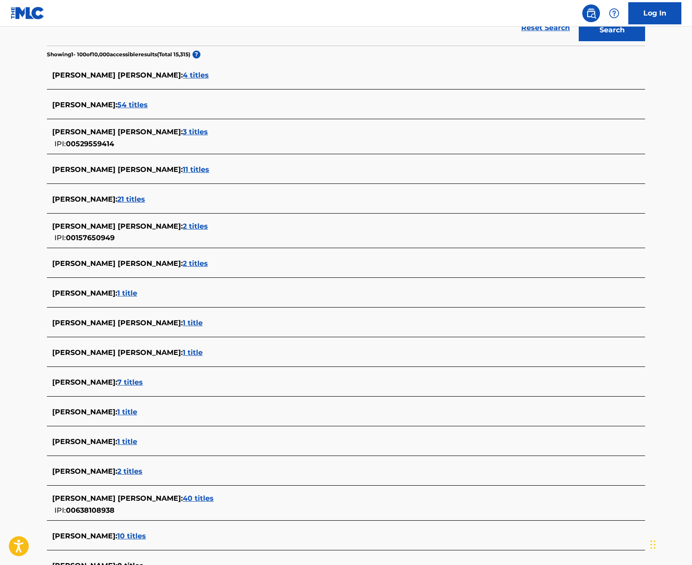
click at [183, 322] on span "1 title" at bounding box center [193, 322] width 20 height 8
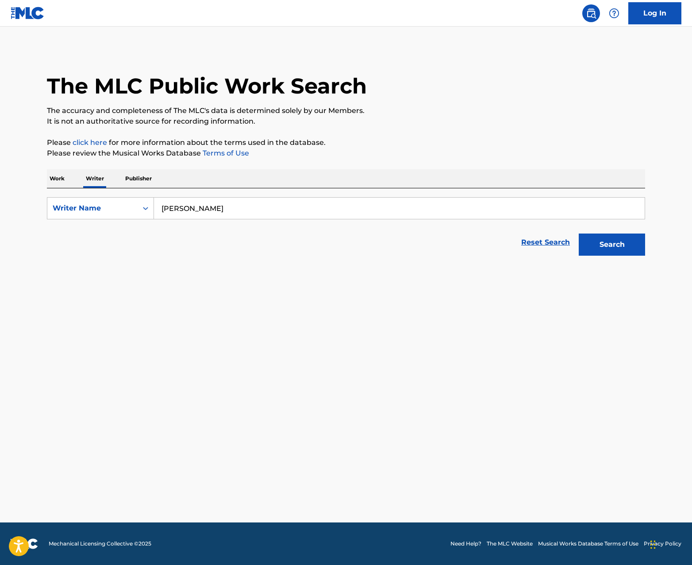
scroll to position [0, 0]
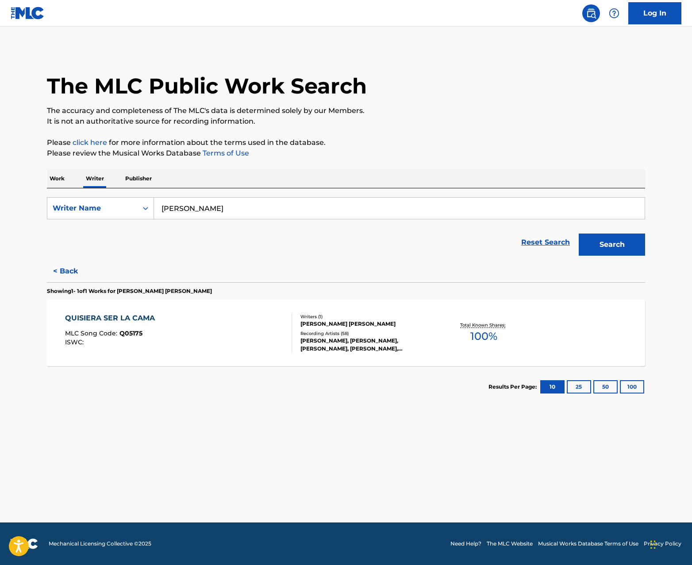
click at [356, 323] on div "[PERSON_NAME] [PERSON_NAME]" at bounding box center [368, 324] width 134 height 8
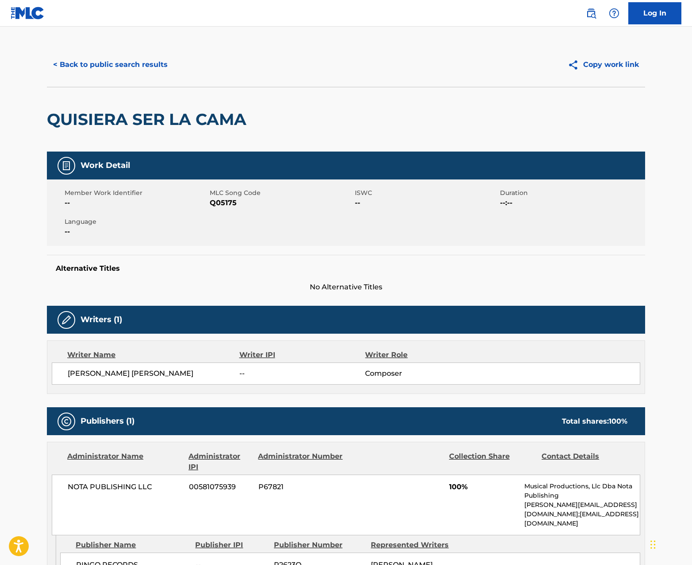
scroll to position [5, 0]
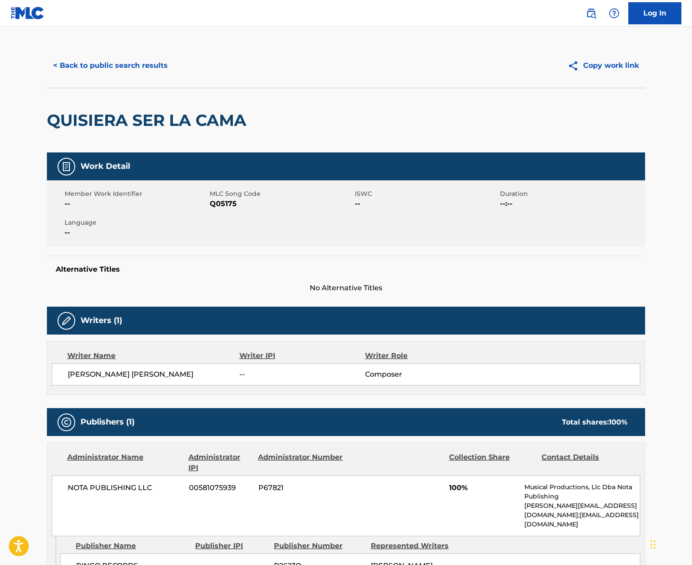
click at [96, 65] on button "< Back to public search results" at bounding box center [110, 65] width 127 height 22
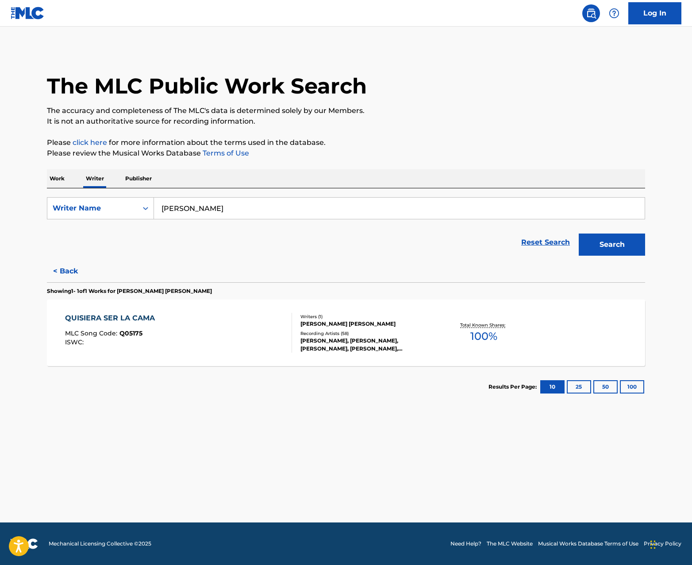
drag, startPoint x: 82, startPoint y: 263, endPoint x: 78, endPoint y: 266, distance: 4.7
click at [81, 263] on button "< Back" at bounding box center [73, 271] width 53 height 22
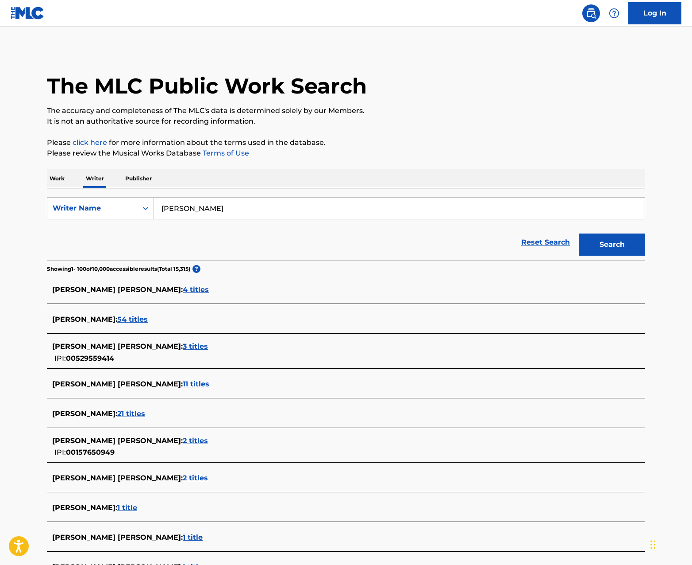
scroll to position [4, 0]
